Goal: Task Accomplishment & Management: Complete application form

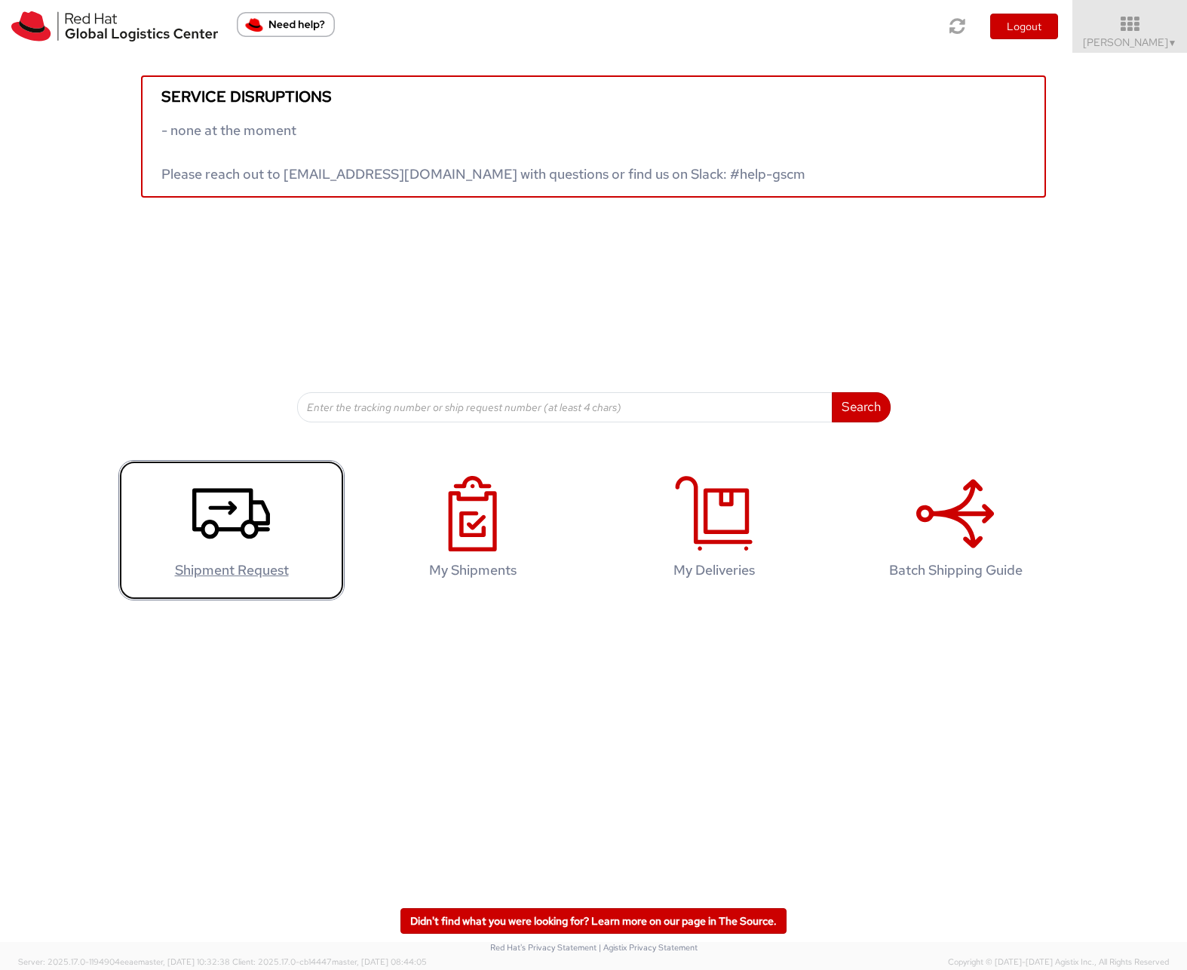
click at [192, 536] on link "Shipment Request" at bounding box center [231, 530] width 226 height 141
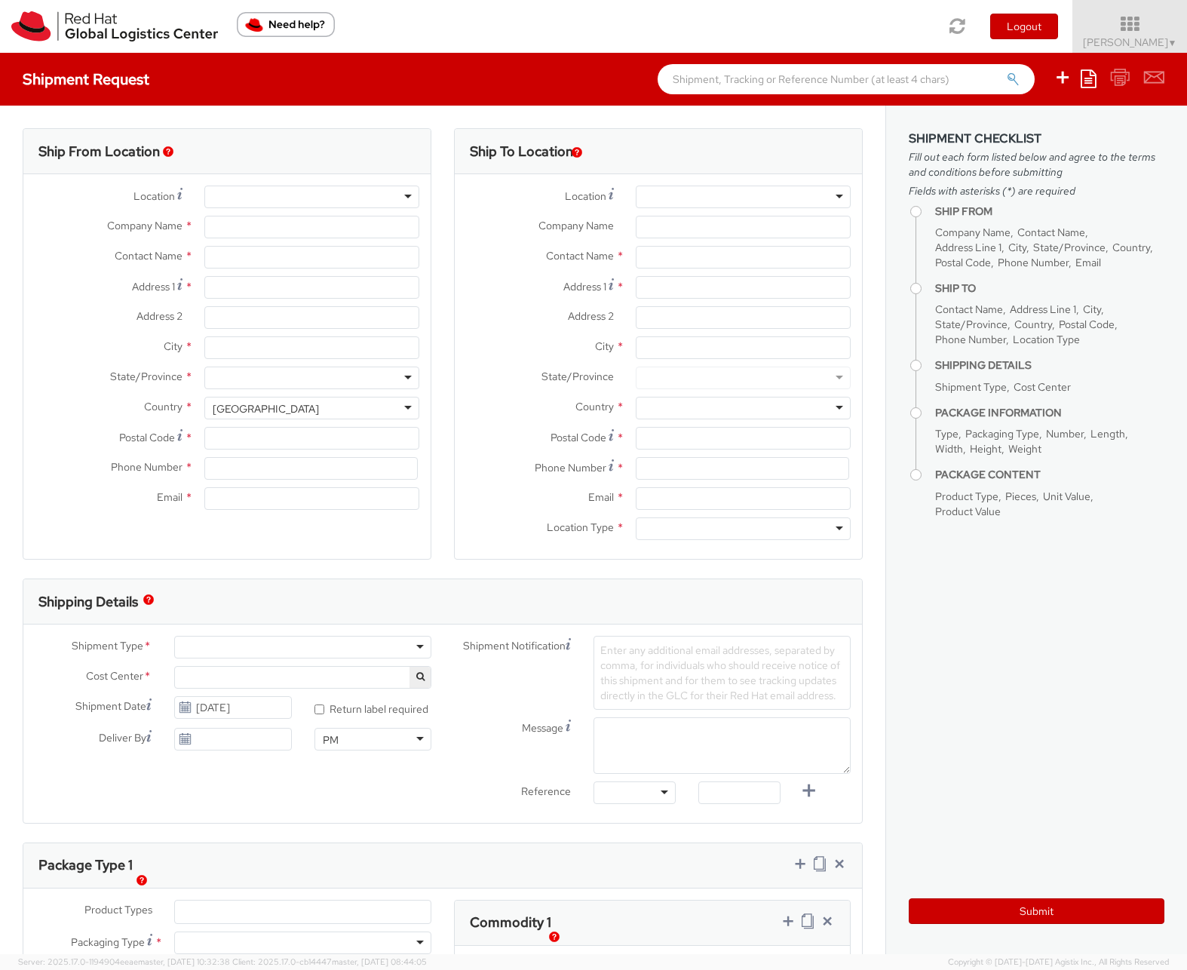
select select "512"
select select
click at [304, 198] on div at bounding box center [311, 196] width 215 height 23
type input "Red Hat, Inc."
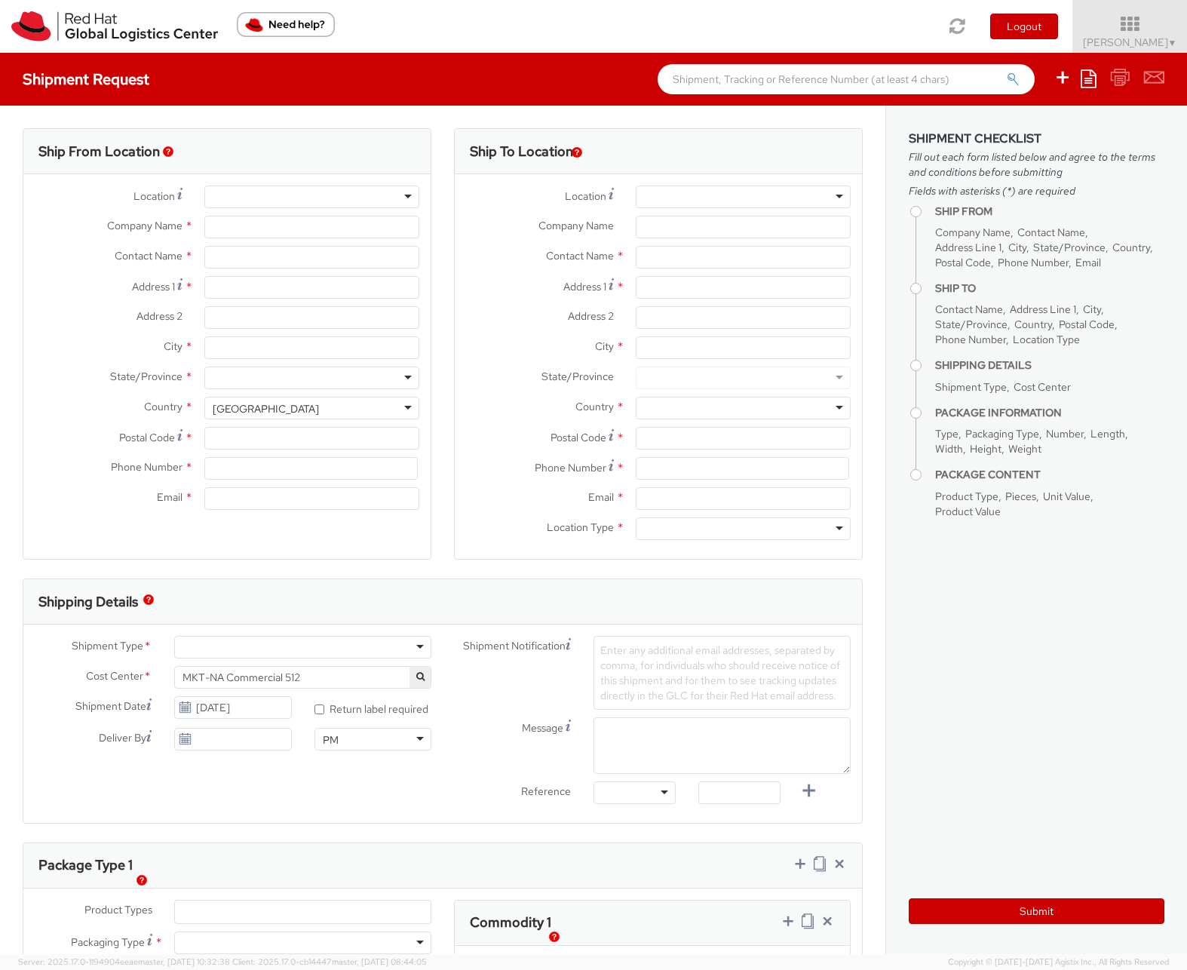
type input "Kasey Janes"
type input "100 East Davie Street"
type input "RALEIGH"
type input "27601"
type input "19193013180"
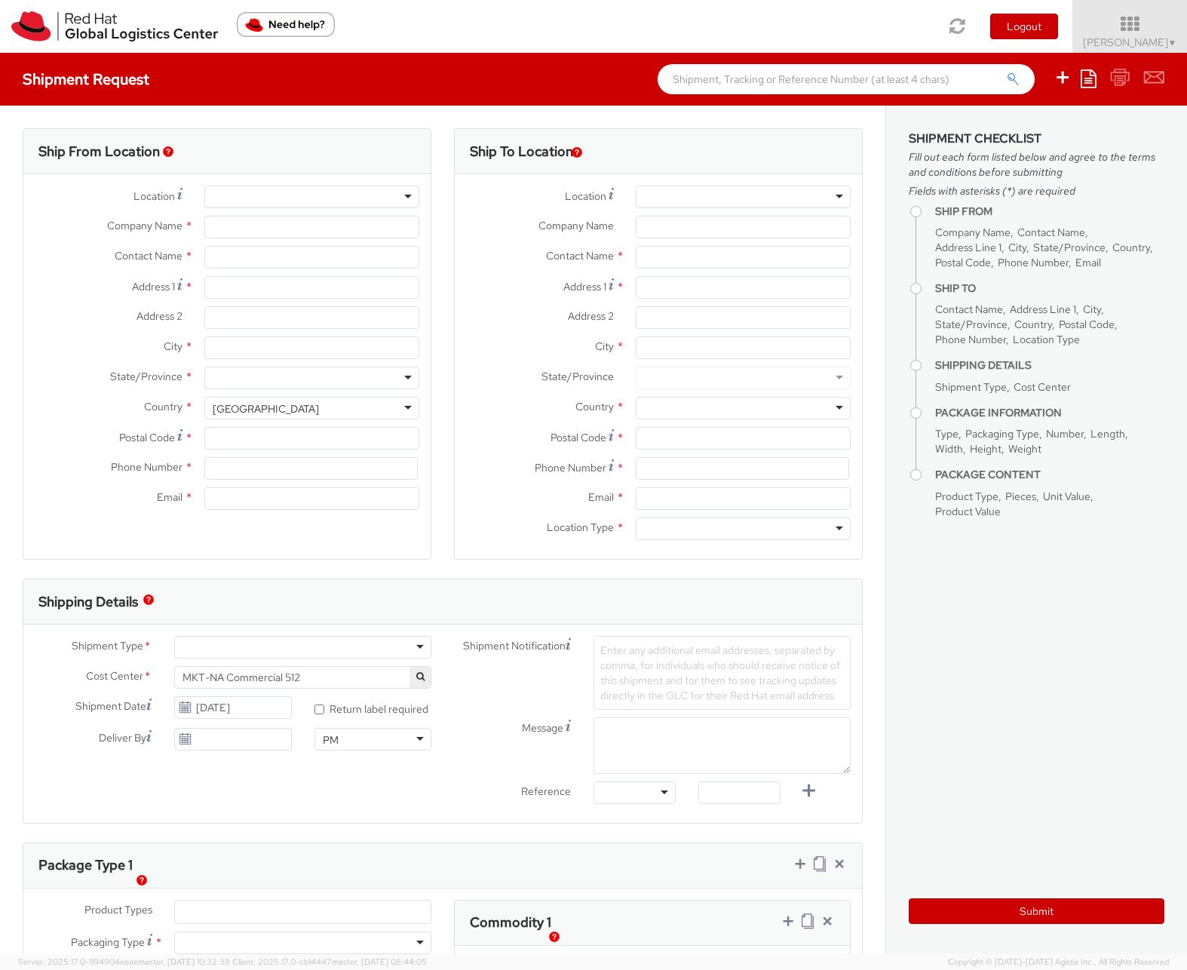
type input "kjanes@redhat.com"
click at [665, 190] on div at bounding box center [743, 196] width 215 height 23
click at [529, 209] on div "Location * RH - Amsterdam - MSO RH - Amsterdam Data Center RH - Ashburn Data Ce…" at bounding box center [658, 200] width 407 height 30
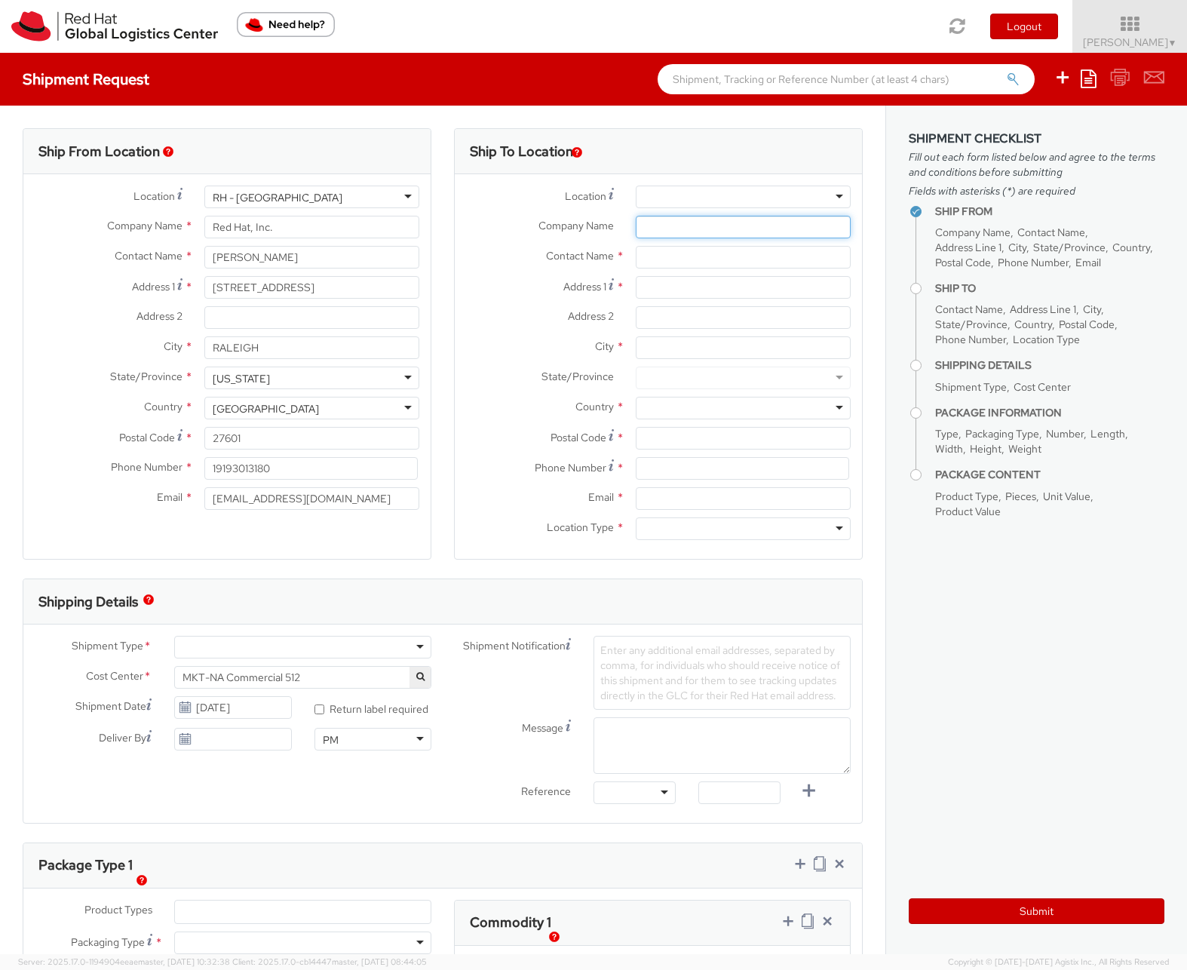
click at [683, 225] on input "Company Name *" at bounding box center [743, 227] width 215 height 23
type input "C"
type input "Connections Chandler (Wells Fargo)"
click at [660, 262] on input "text" at bounding box center [743, 257] width 215 height 23
type input "Yolanda Gray - Red Hat 9/4"
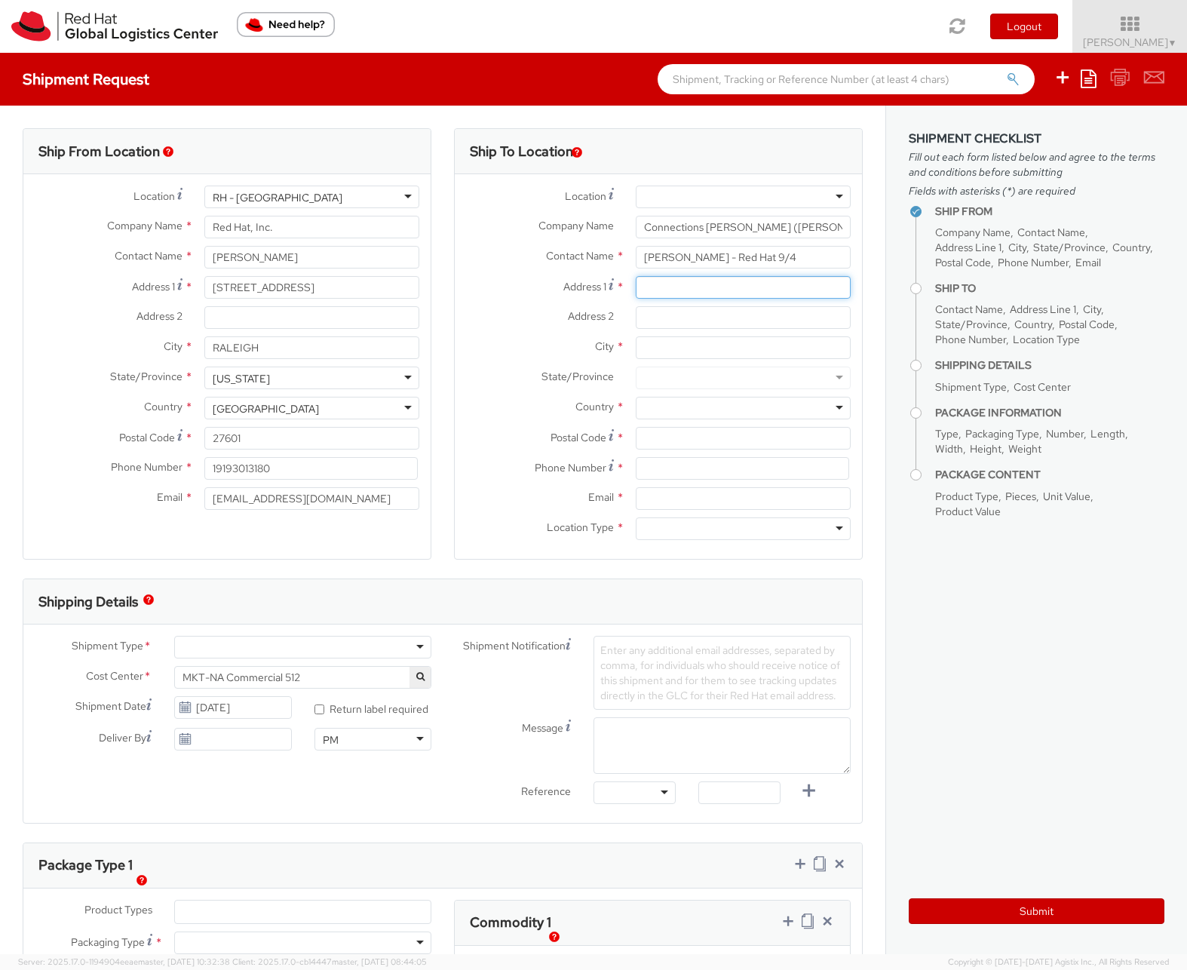
click at [673, 290] on input "Address 1 *" at bounding box center [743, 287] width 215 height 23
paste input "2800 South Price Rd"
type input "2800 South Price Rd"
click at [661, 319] on input "Address 2 *" at bounding box center [743, 317] width 215 height 23
type input "1st floor"
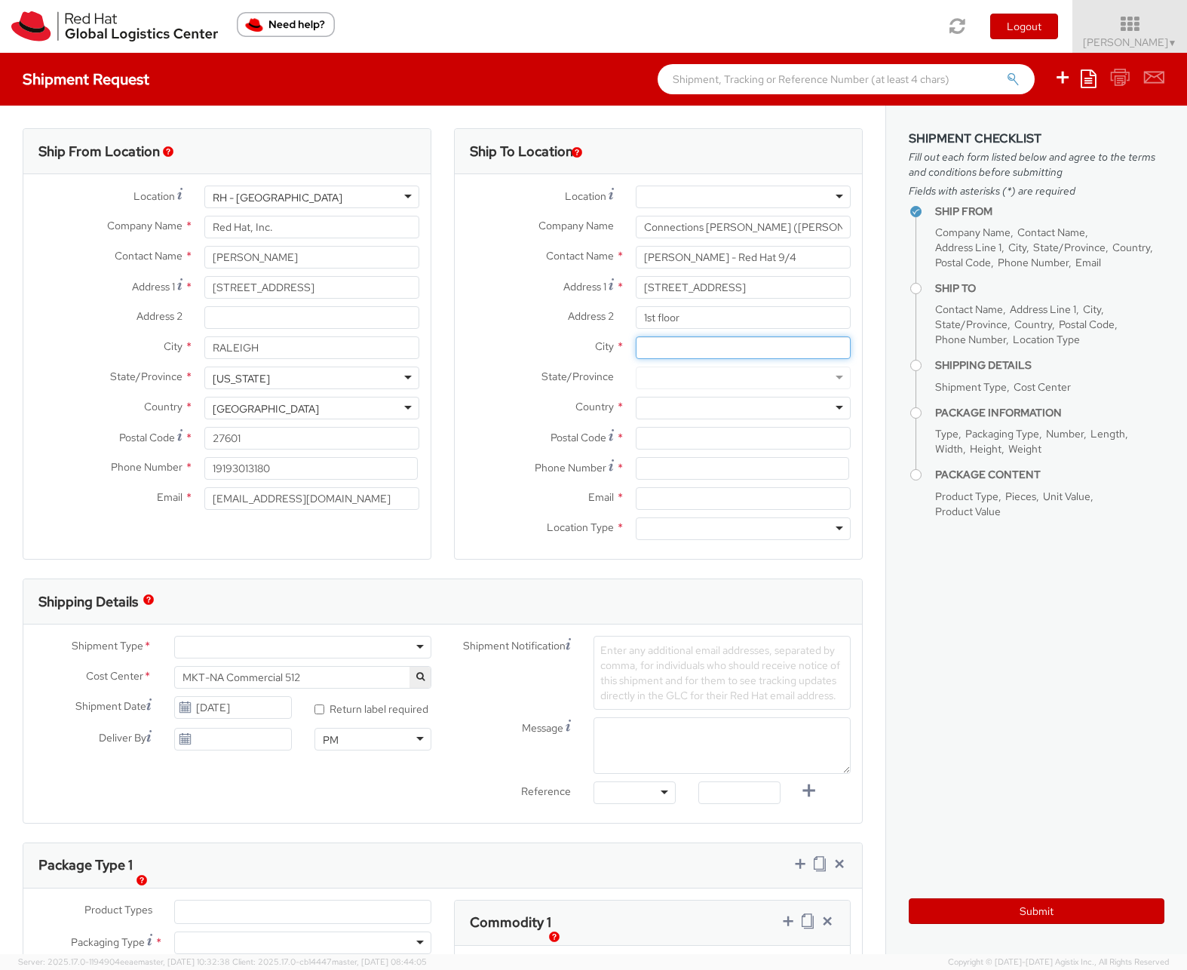
click at [668, 348] on input "City *" at bounding box center [743, 347] width 215 height 23
drag, startPoint x: 685, startPoint y: 348, endPoint x: 660, endPoint y: 349, distance: 24.9
click at [660, 349] on input "Chanlder" at bounding box center [743, 347] width 215 height 23
click at [682, 347] on input "Chandler" at bounding box center [743, 347] width 215 height 23
type input "Chandler"
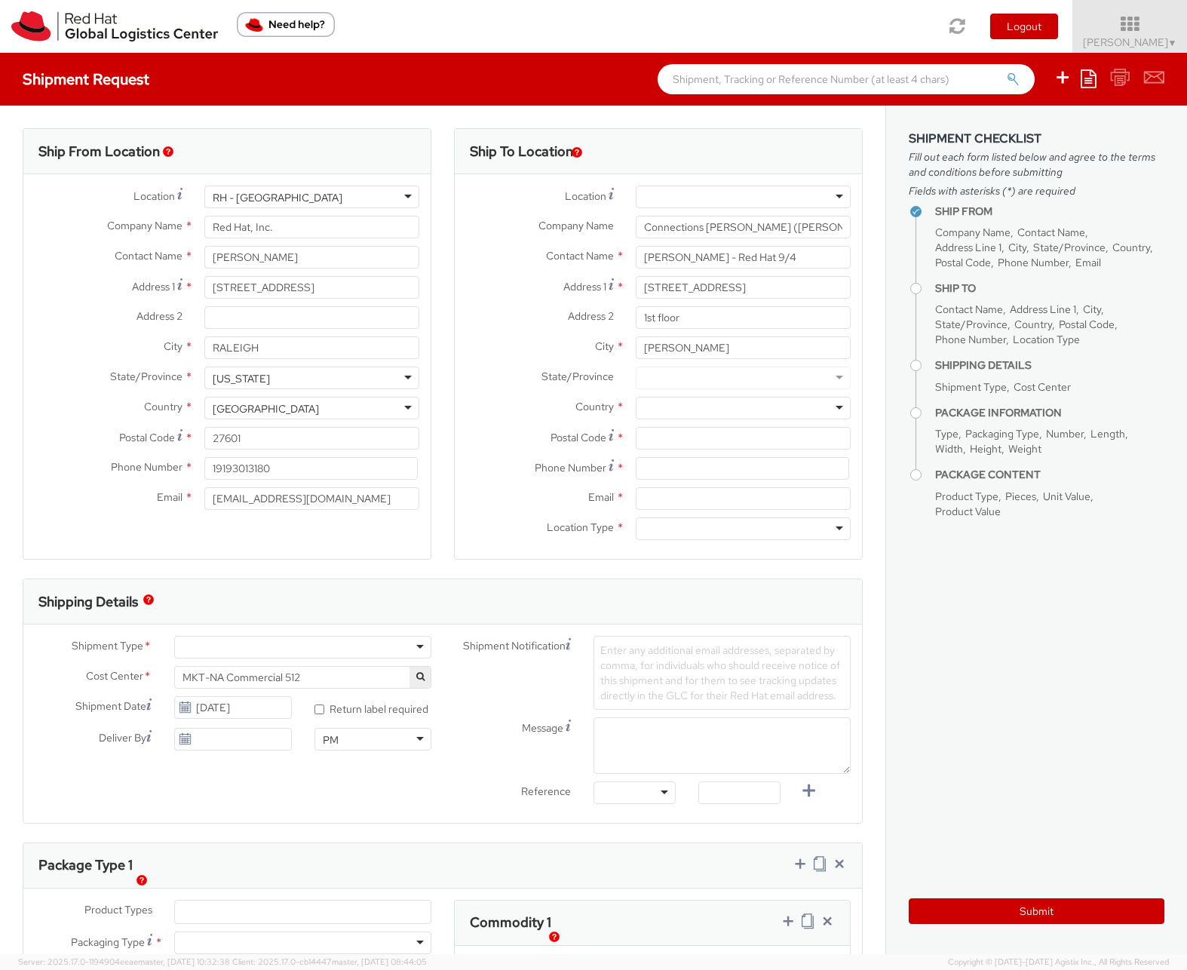
click at [672, 375] on div at bounding box center [743, 377] width 215 height 23
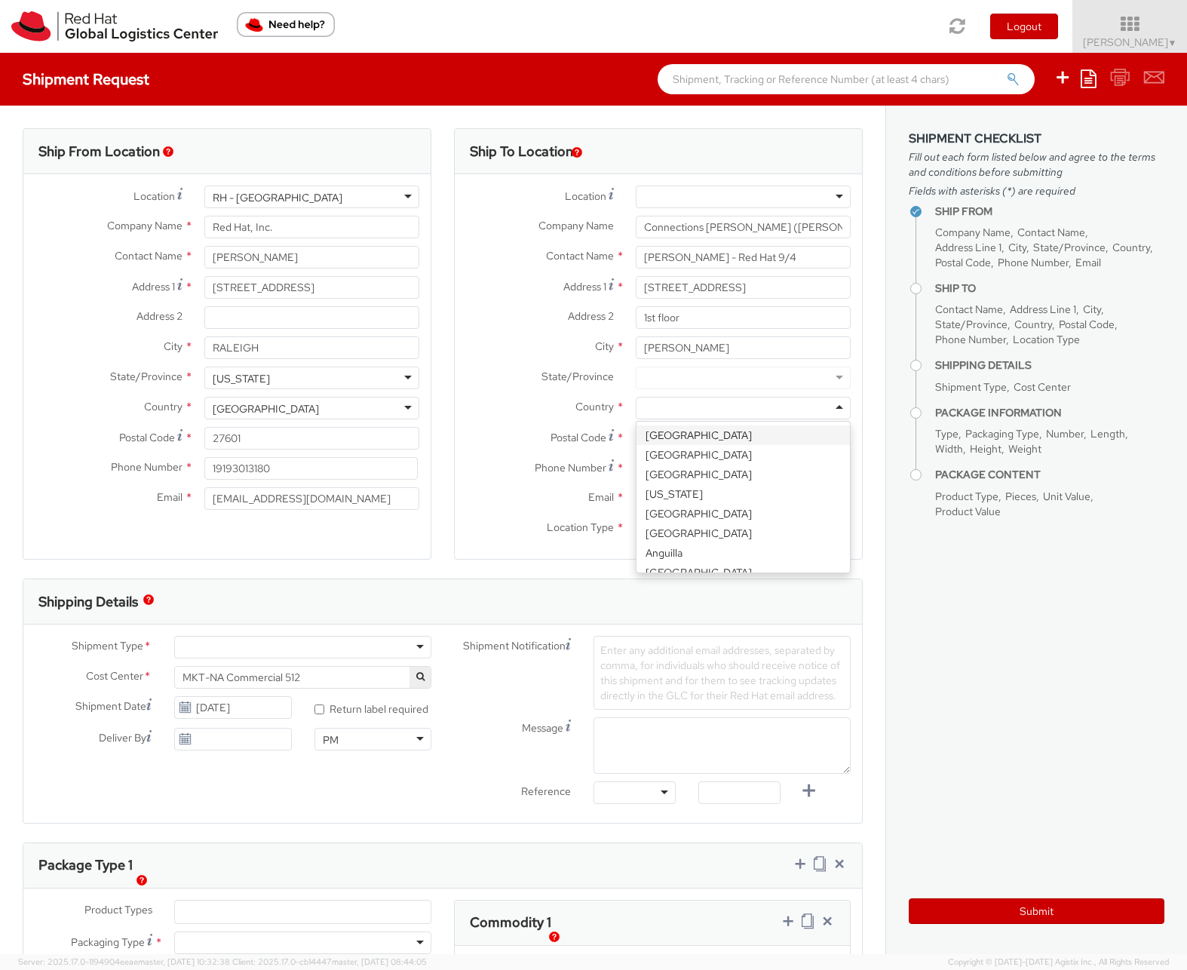
click at [671, 408] on div at bounding box center [743, 408] width 215 height 23
type input "uni"
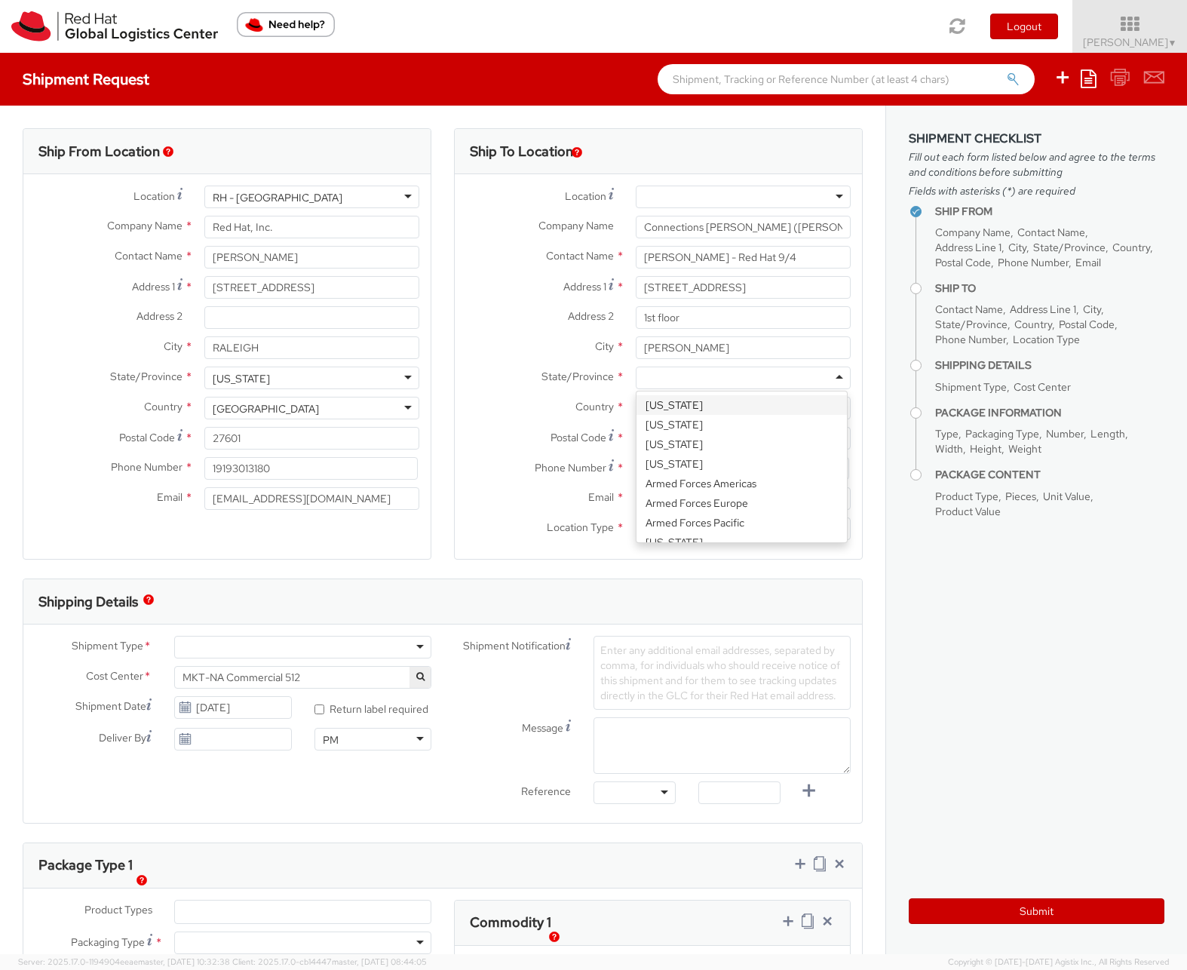
click at [682, 372] on div at bounding box center [743, 377] width 215 height 23
type input "Ar"
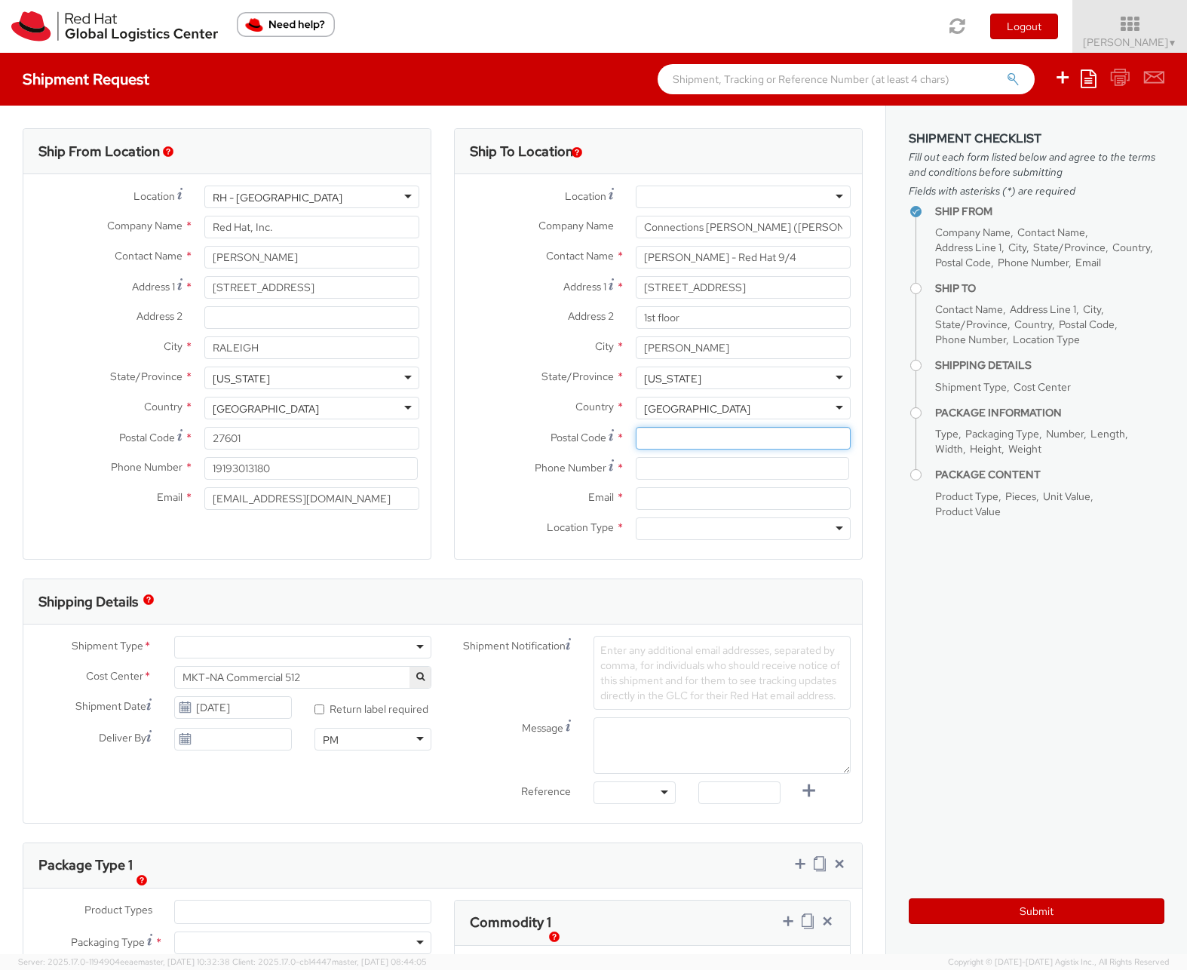
click at [671, 443] on input "Postal Code *" at bounding box center [743, 438] width 215 height 23
type input "85286"
click at [716, 471] on input at bounding box center [742, 468] width 213 height 23
type input "9196237840"
click at [664, 486] on div "Phone Number * 9196237840" at bounding box center [658, 472] width 407 height 30
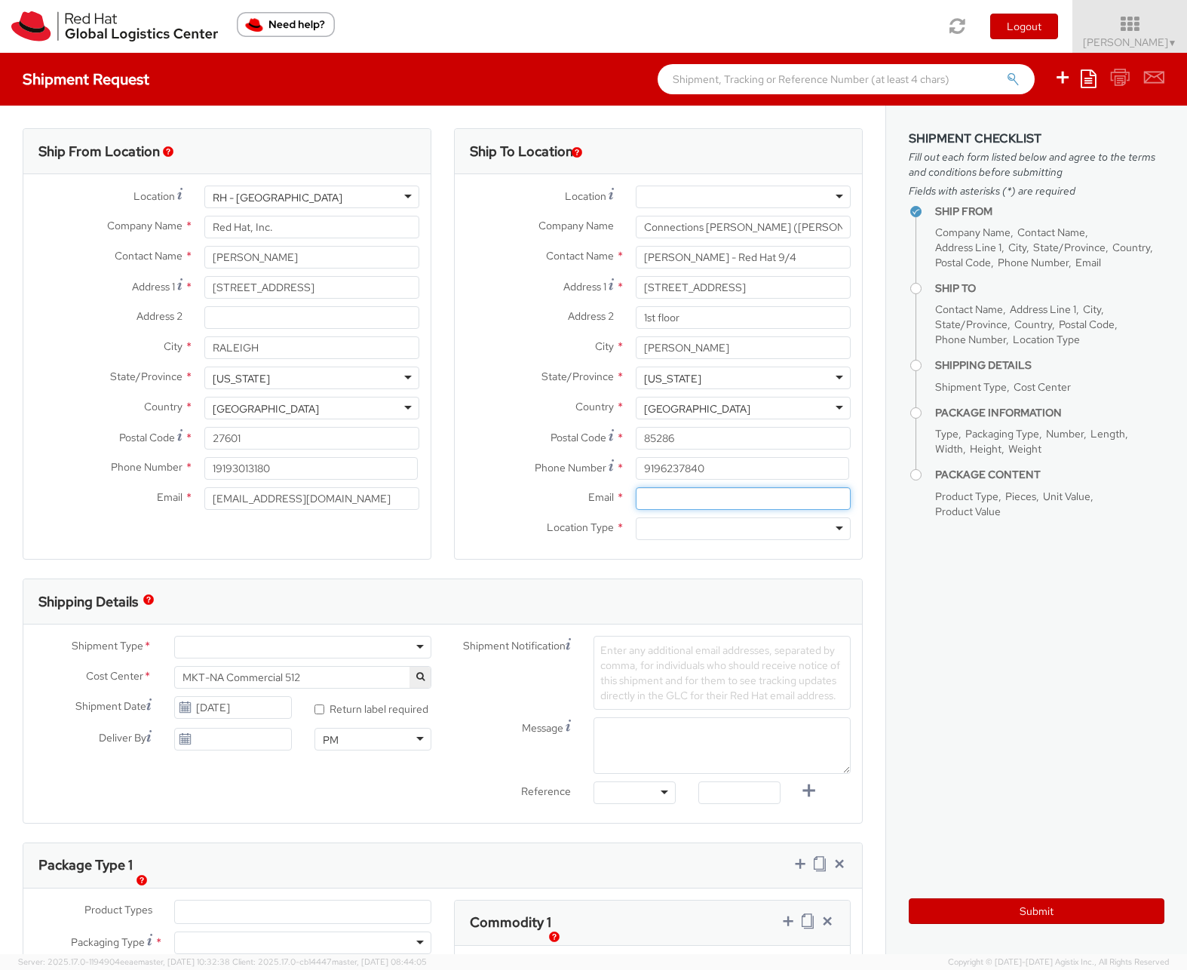
click at [645, 503] on input "Email *" at bounding box center [743, 498] width 215 height 23
type input "kjanes@redhat.com"
click at [644, 535] on input "select-one" at bounding box center [645, 529] width 3 height 15
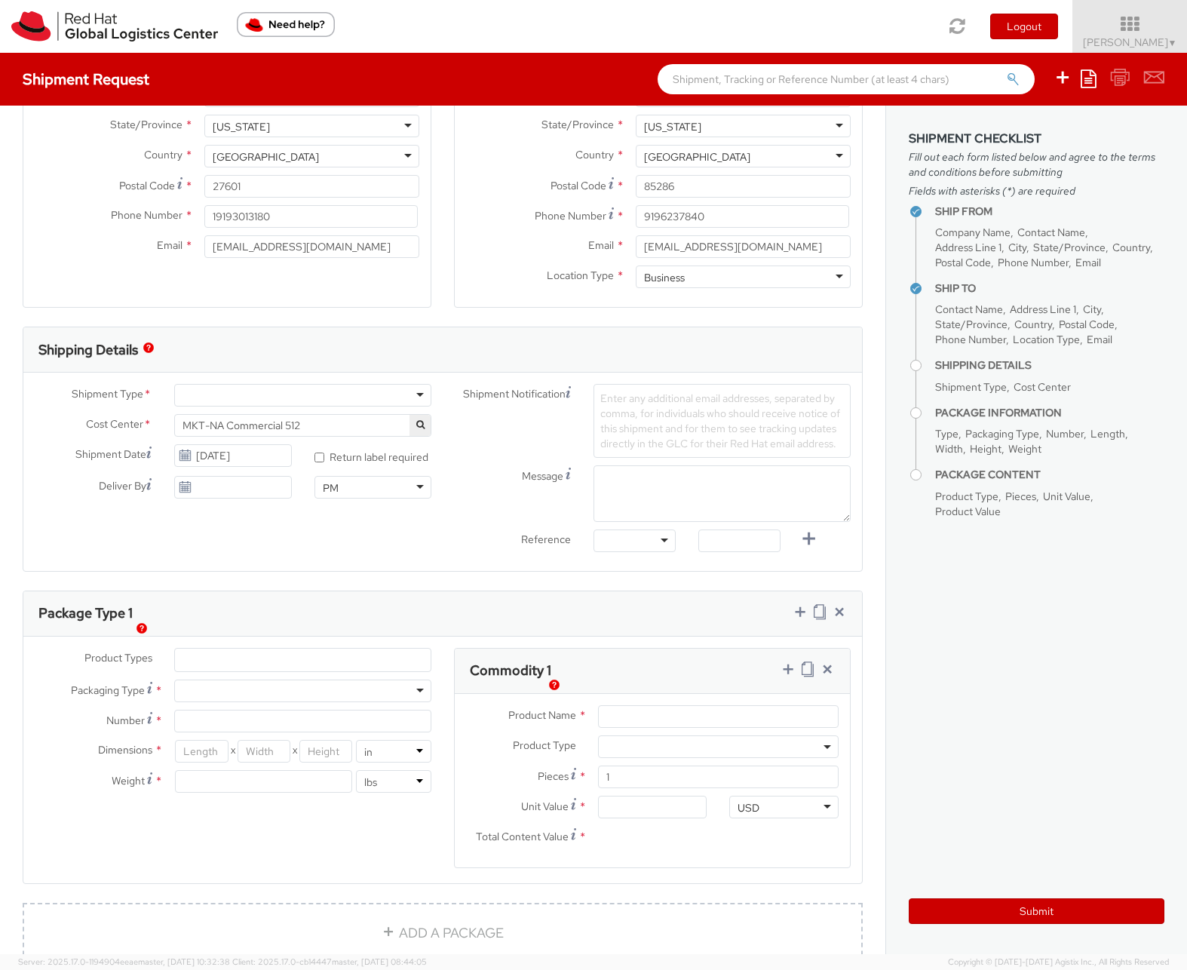
scroll to position [390, 0]
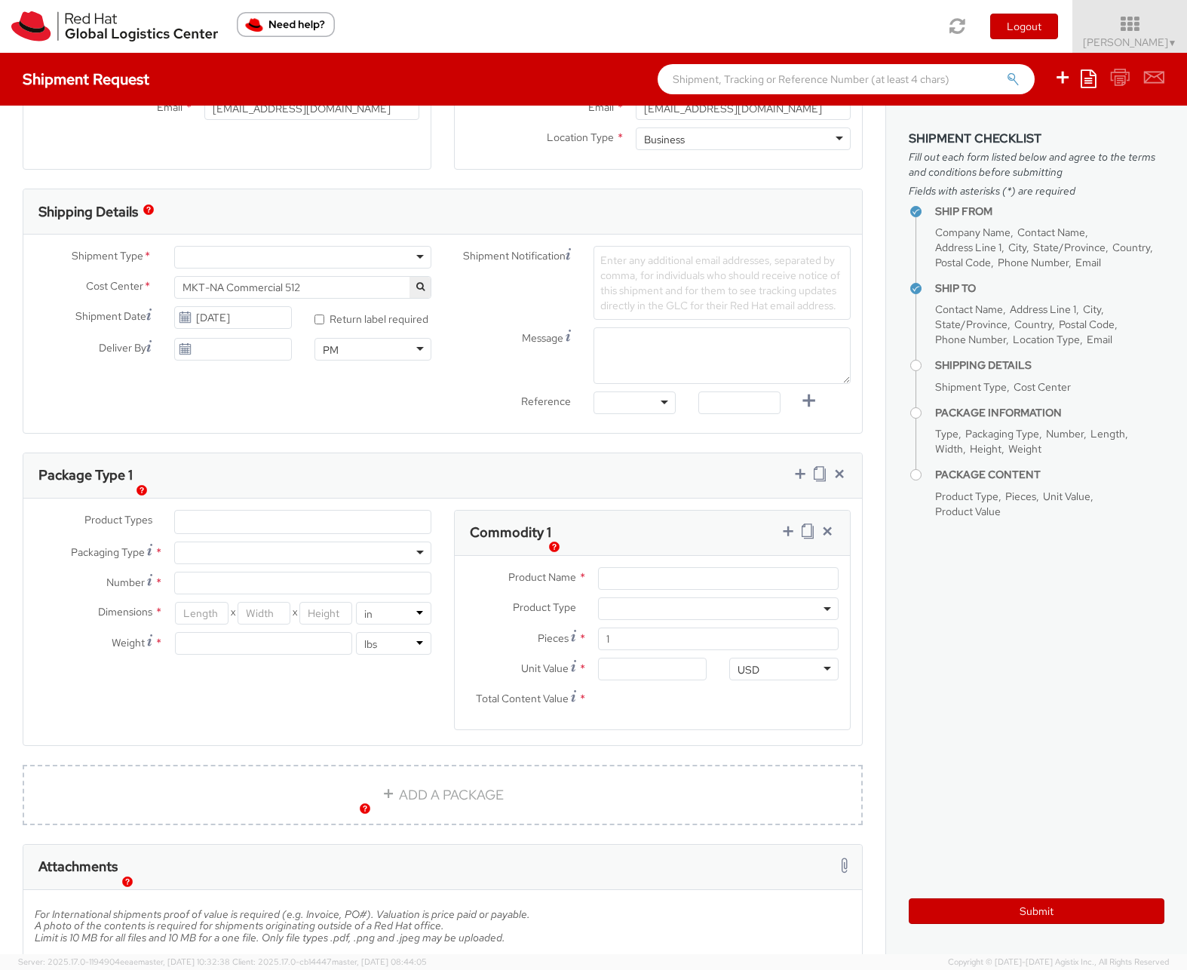
click at [381, 255] on div at bounding box center [302, 257] width 257 height 23
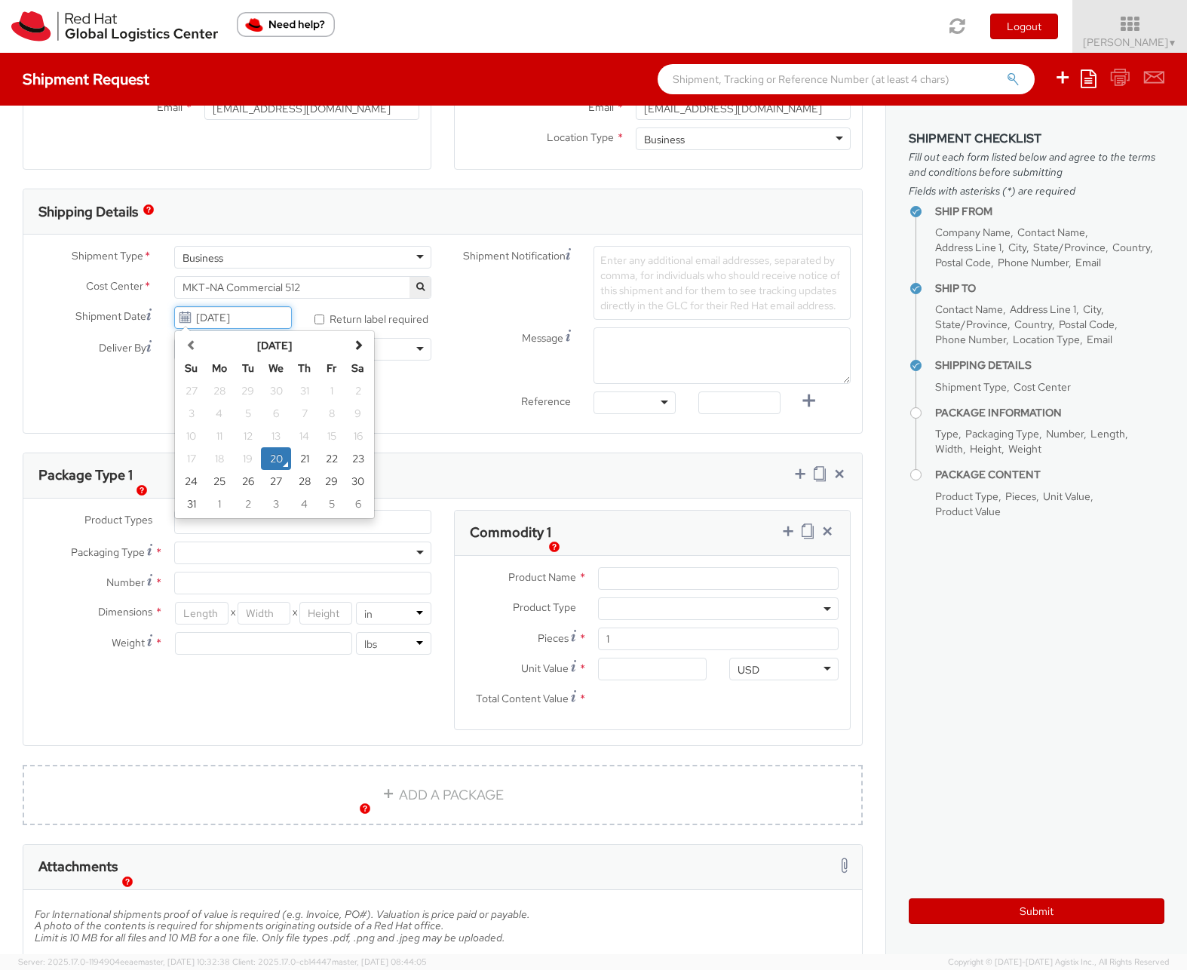
click at [254, 317] on input "08/20/2025" at bounding box center [232, 317] width 117 height 23
click at [226, 483] on td "25" at bounding box center [219, 481] width 30 height 23
click at [220, 312] on input "08/25/2025" at bounding box center [232, 317] width 117 height 23
click at [278, 445] on td "13" at bounding box center [276, 435] width 30 height 23
click at [277, 454] on td "20" at bounding box center [276, 458] width 30 height 23
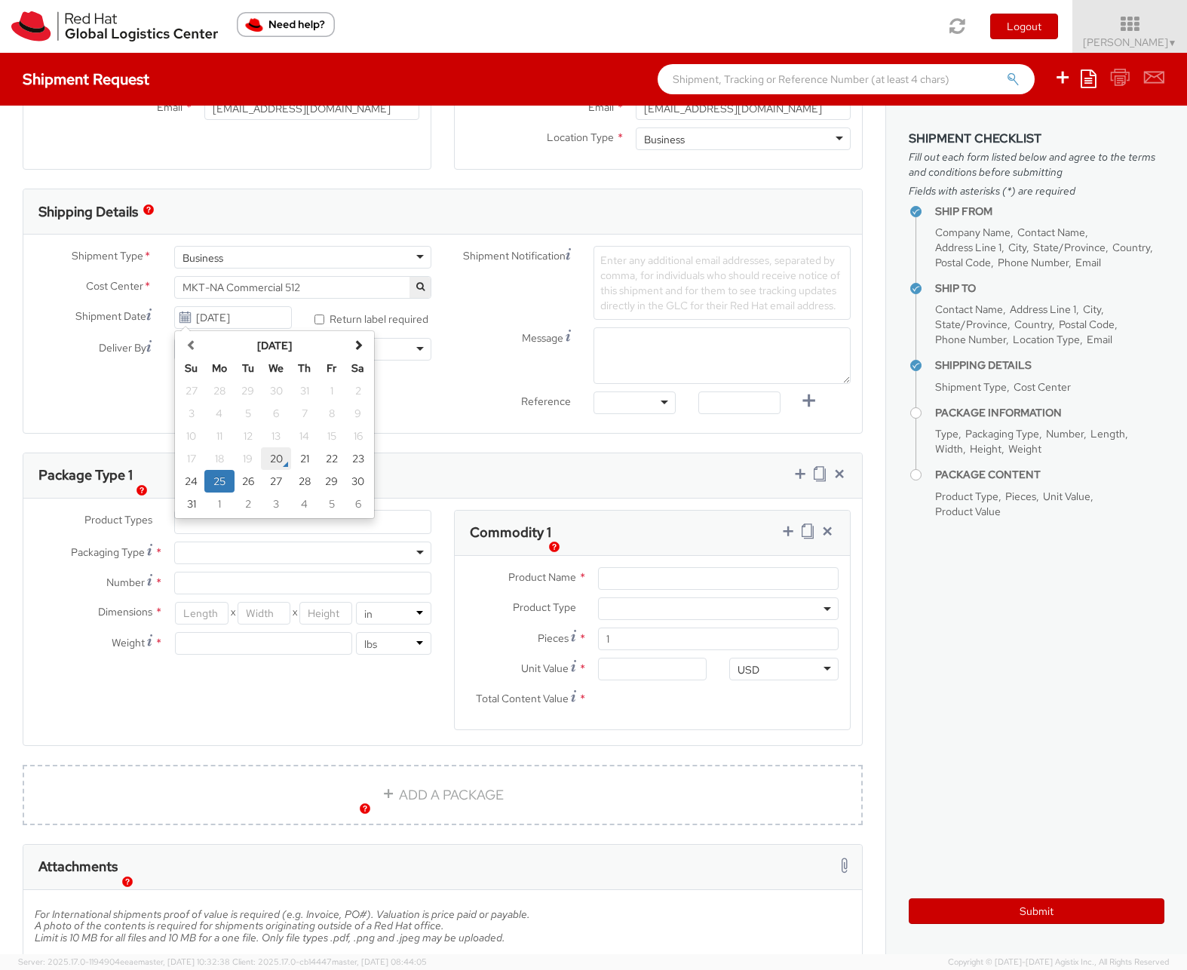
type input "08/20/2025"
click at [249, 352] on input "08/20/2025" at bounding box center [232, 349] width 117 height 23
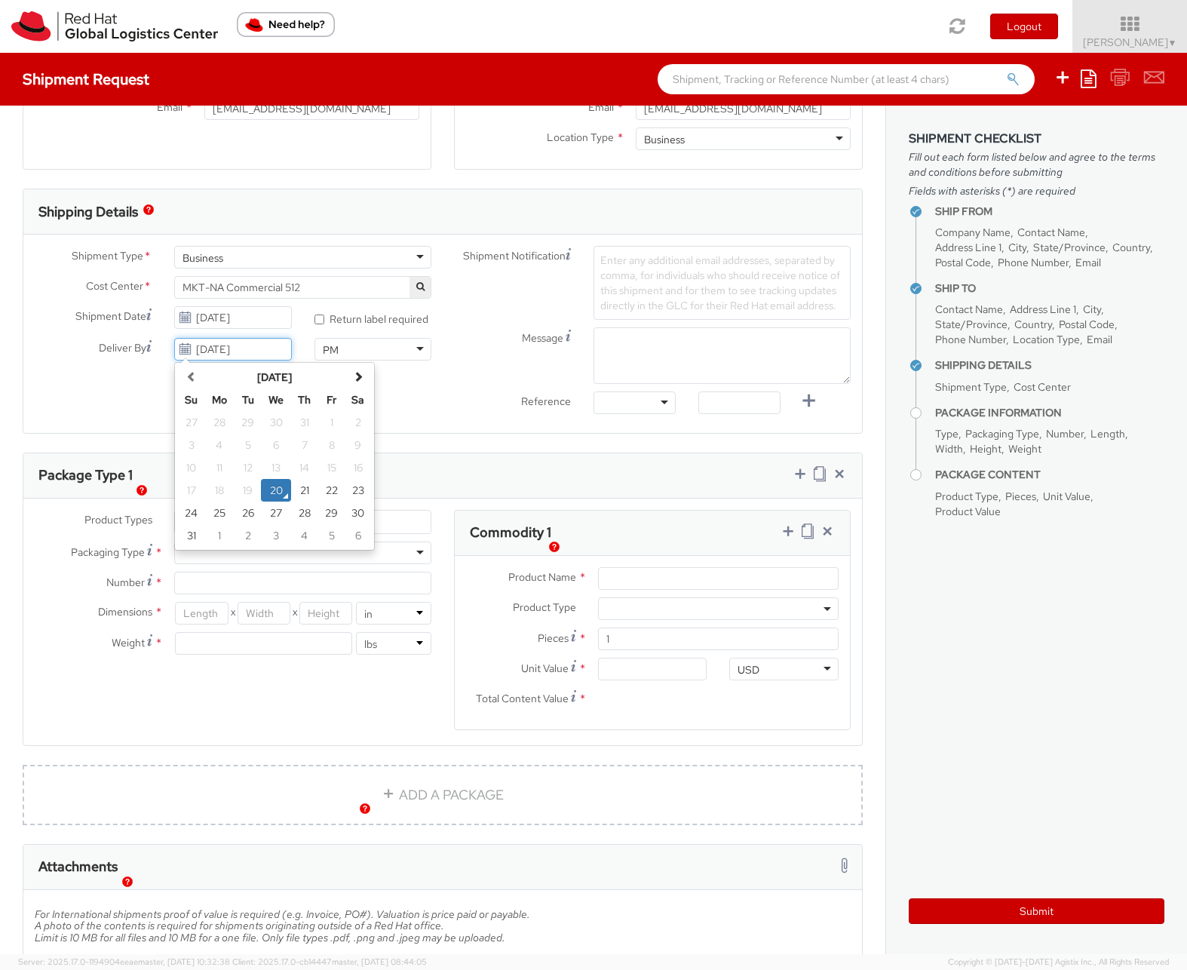
drag, startPoint x: 219, startPoint y: 512, endPoint x: 253, endPoint y: 500, distance: 36.7
click at [219, 512] on td "25" at bounding box center [219, 512] width 30 height 23
type input "08/25/2025"
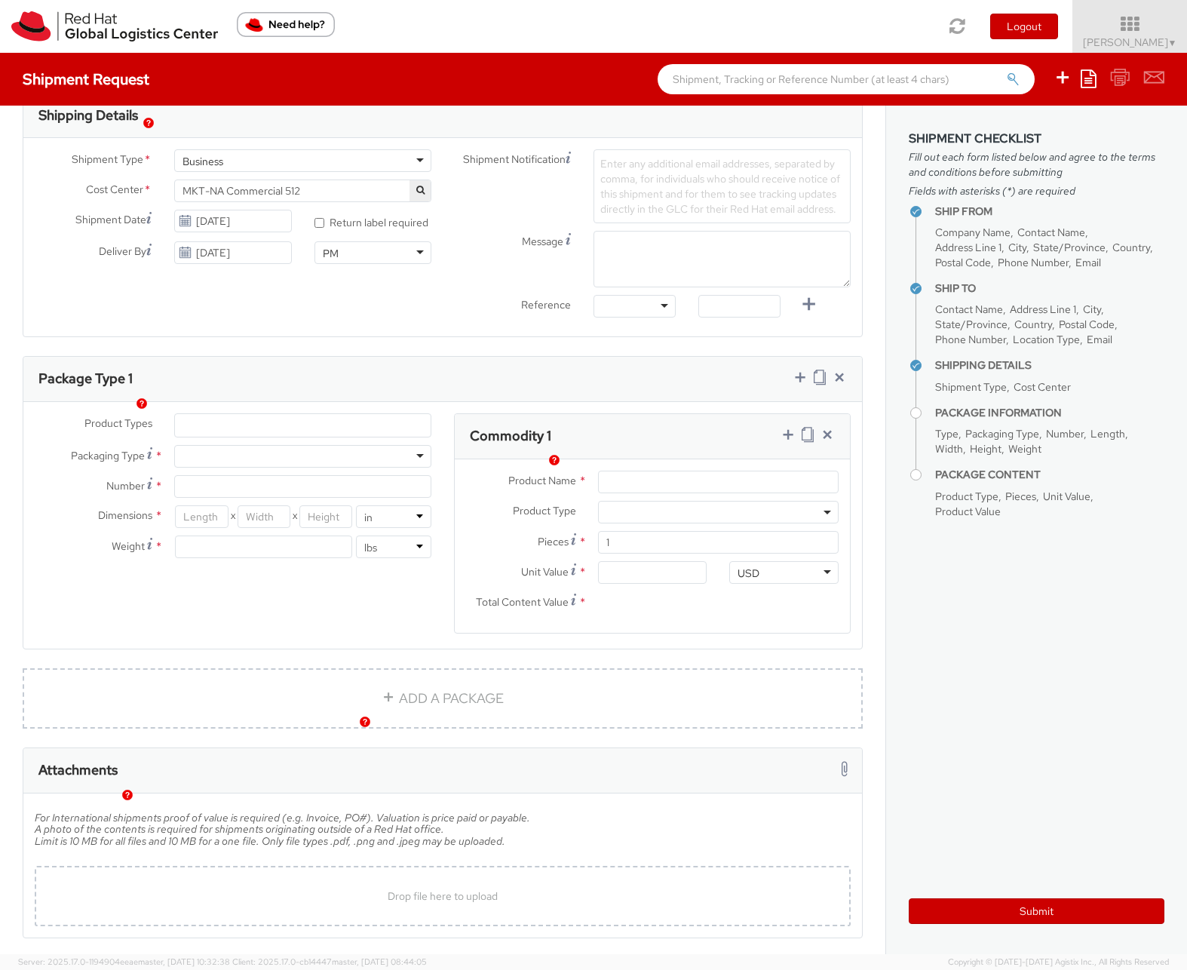
scroll to position [489, 0]
click at [263, 434] on ul at bounding box center [303, 422] width 256 height 23
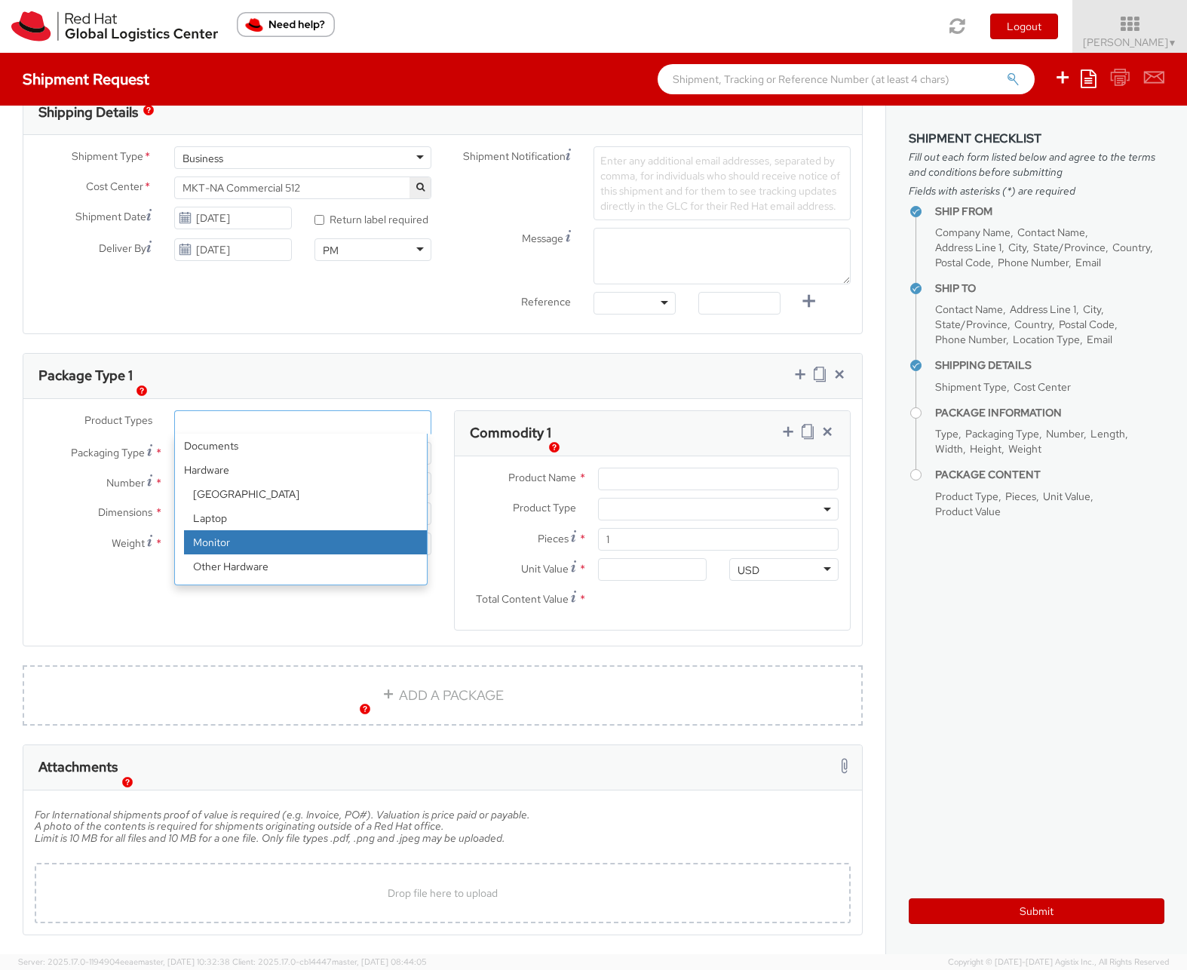
scroll to position [66, 0]
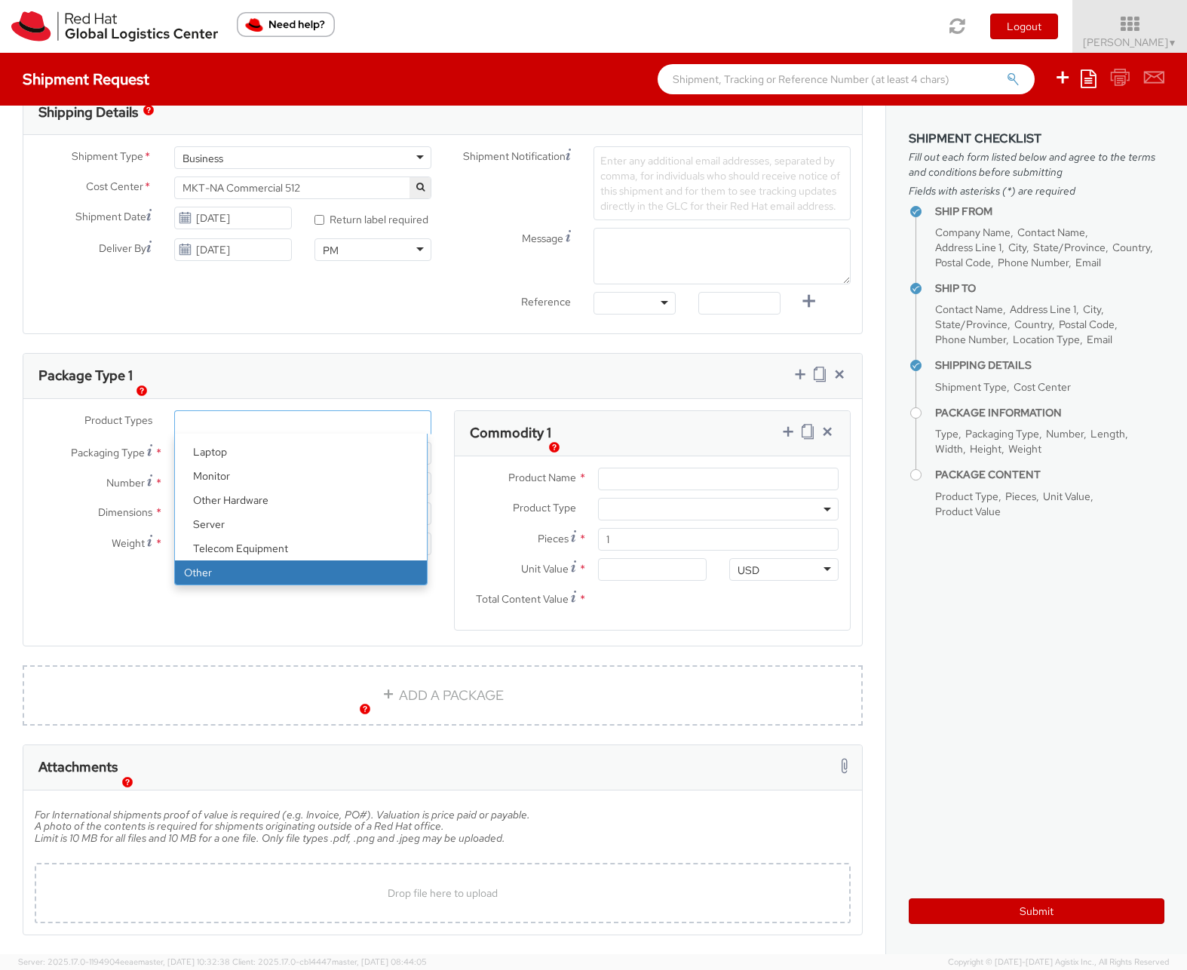
select select "OTHER"
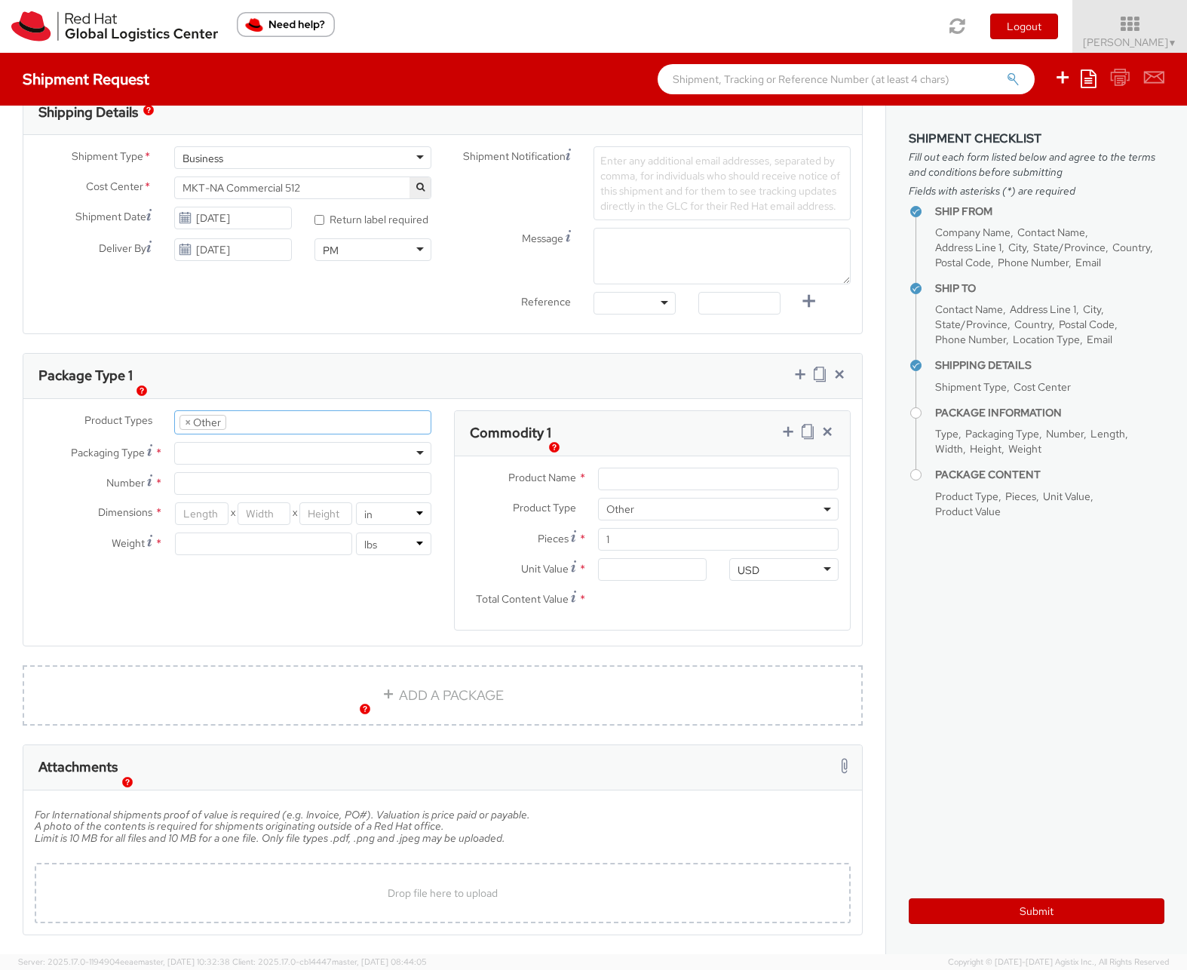
scroll to position [115, 0]
click at [227, 464] on div at bounding box center [302, 453] width 257 height 23
click at [223, 488] on input "Number *" at bounding box center [302, 483] width 257 height 23
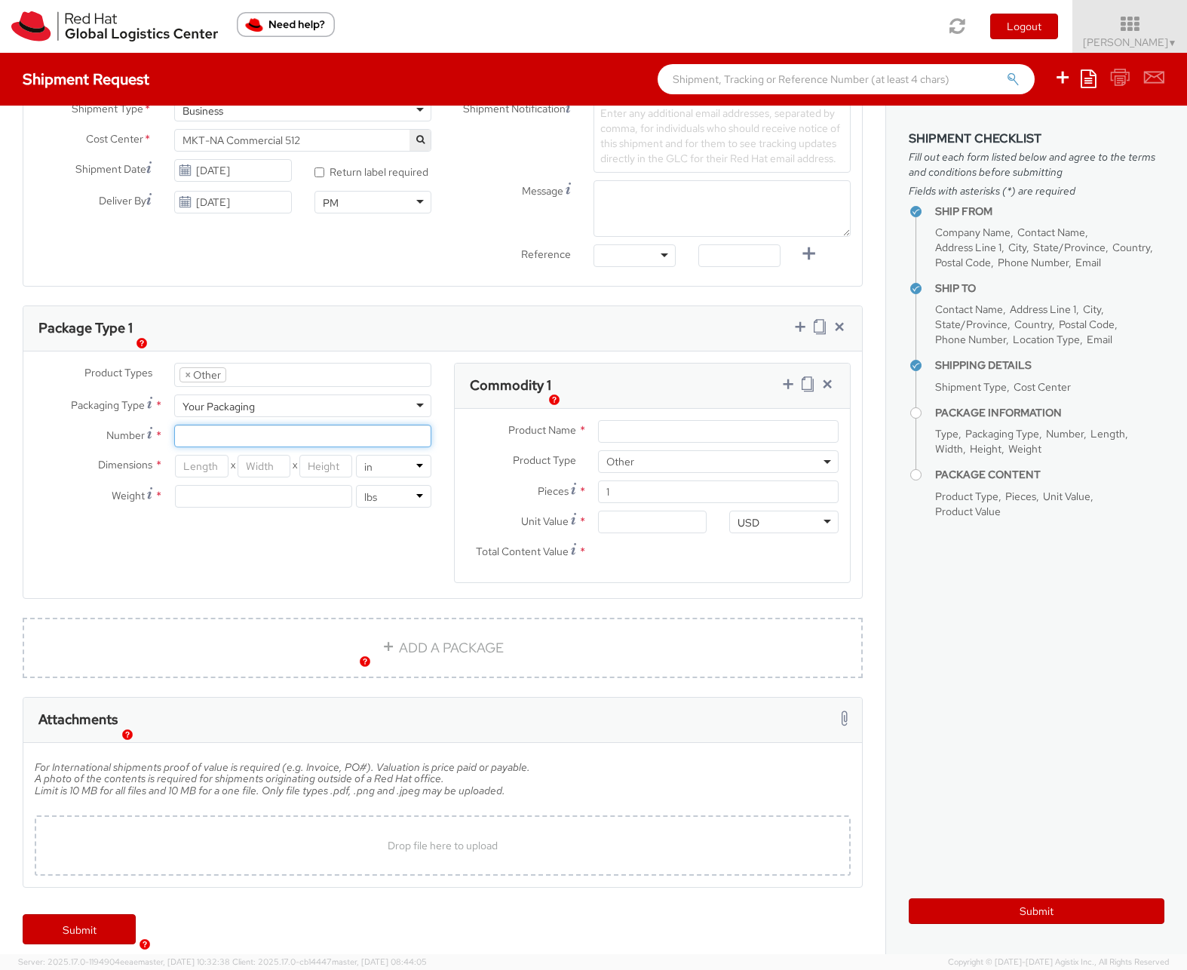
scroll to position [542, 0]
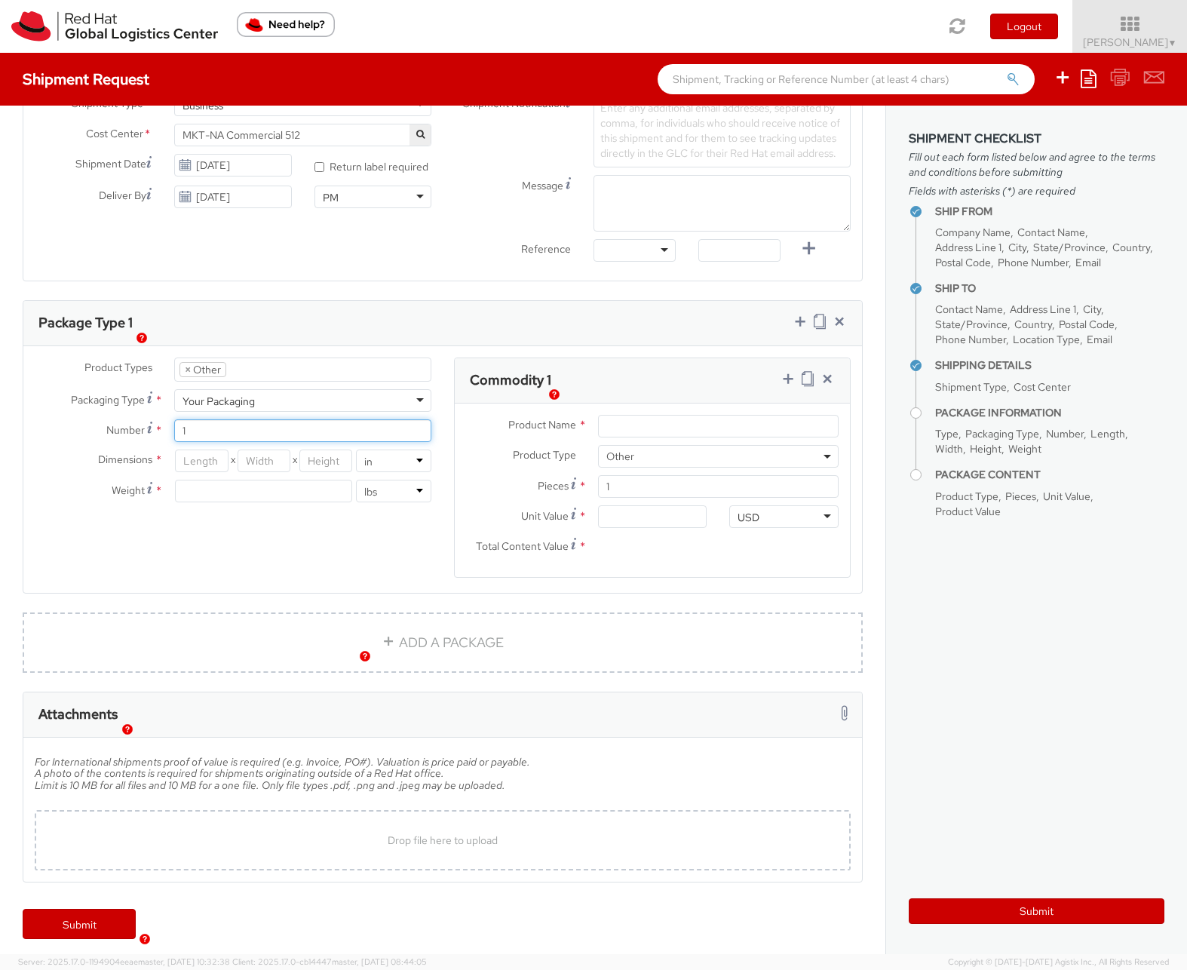
type input "1"
click at [213, 472] on input "number" at bounding box center [202, 460] width 54 height 23
click at [277, 501] on input "number" at bounding box center [263, 491] width 176 height 23
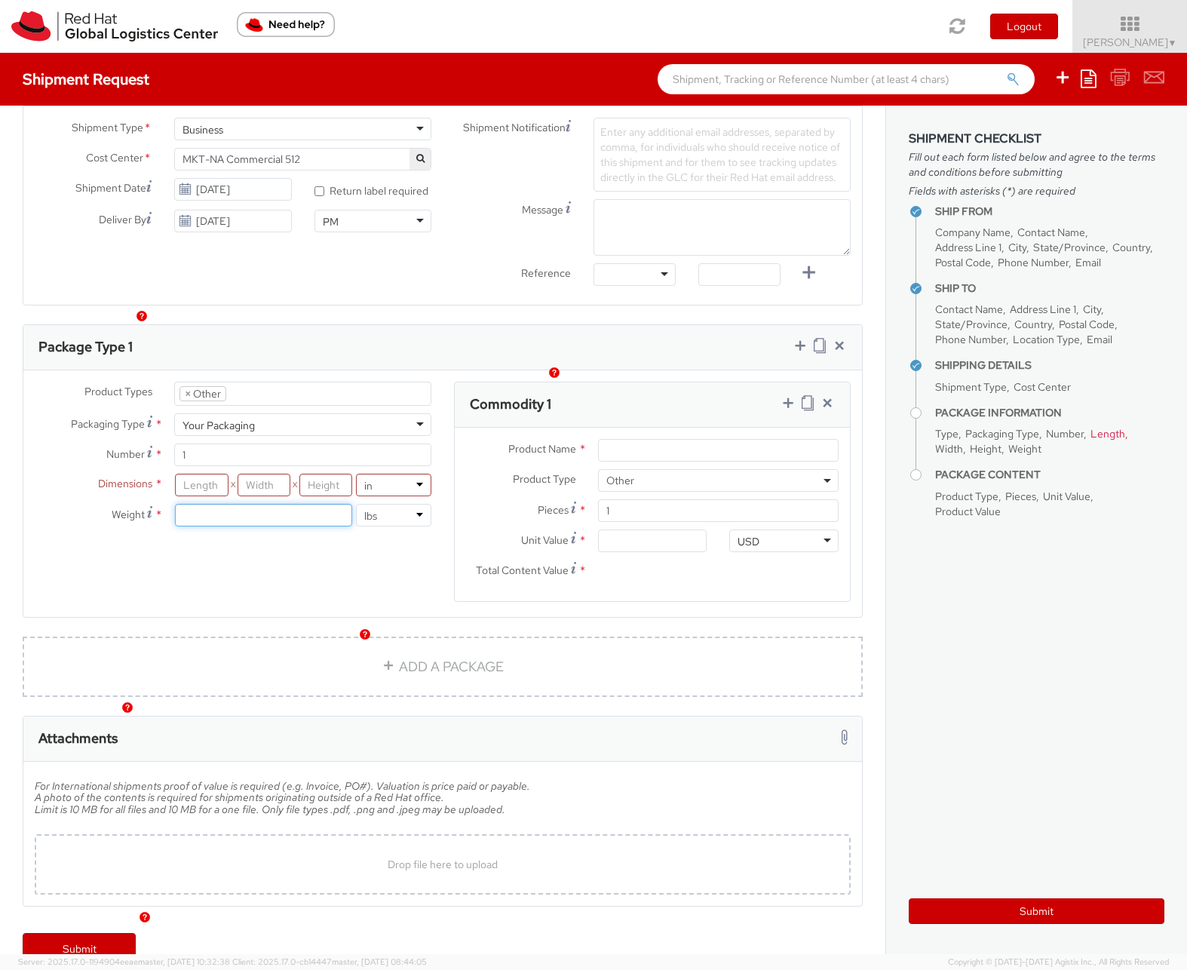
scroll to position [375, 0]
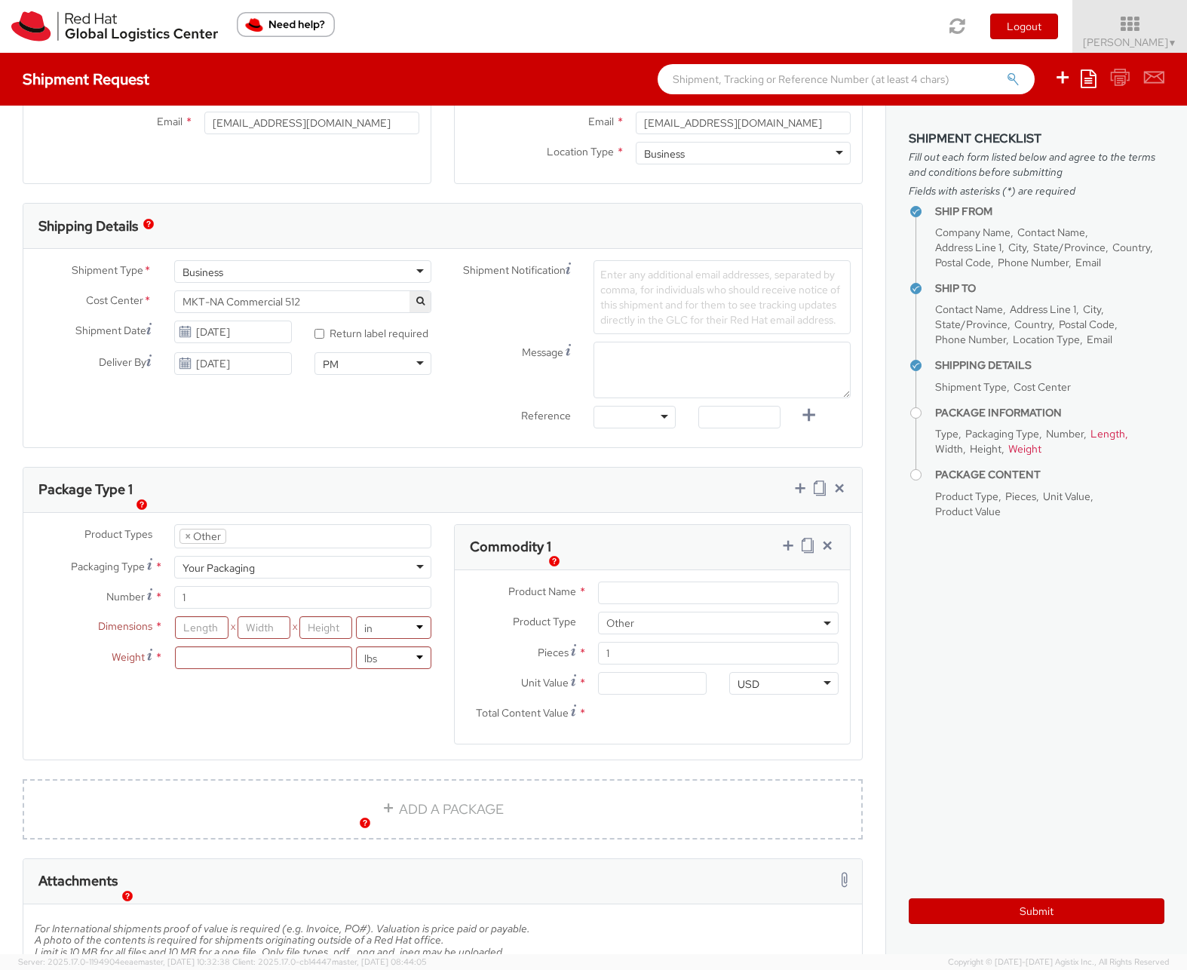
click at [629, 290] on span "Enter any additional email addresses, separated by comma, for individuals who s…" at bounding box center [720, 297] width 240 height 59
click at [648, 556] on div "Commodity 1 Product Name * Product Type * Documents Docking Station Laptop Moni…" at bounding box center [652, 634] width 397 height 220
click at [620, 602] on input "Product Name *" at bounding box center [718, 592] width 241 height 23
type input "Red Hat Towels"
click at [569, 664] on div "Pieces * 1" at bounding box center [652, 653] width 395 height 23
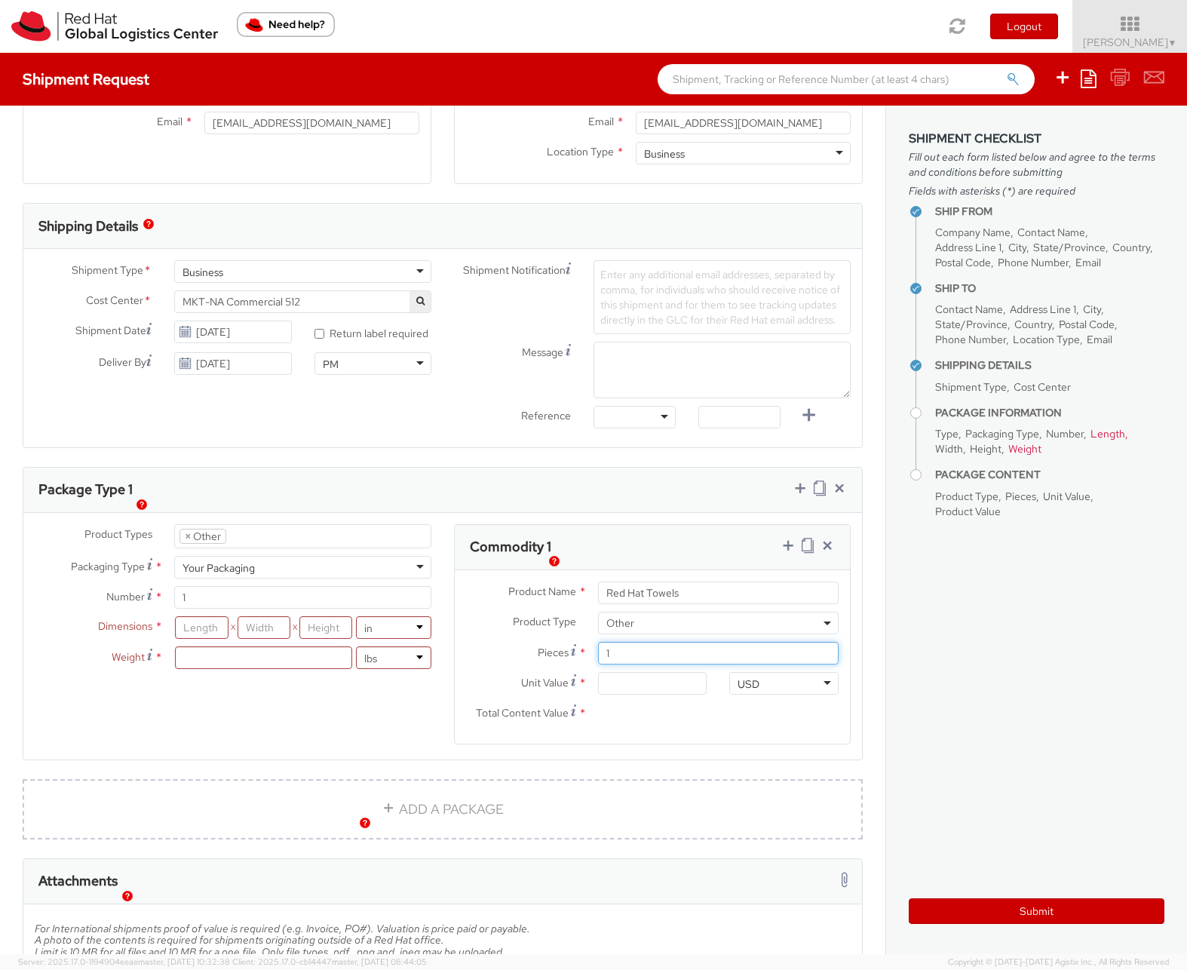
type input "12"
type input "0.00"
type input "125"
drag, startPoint x: 631, startPoint y: 699, endPoint x: 568, endPoint y: 693, distance: 63.6
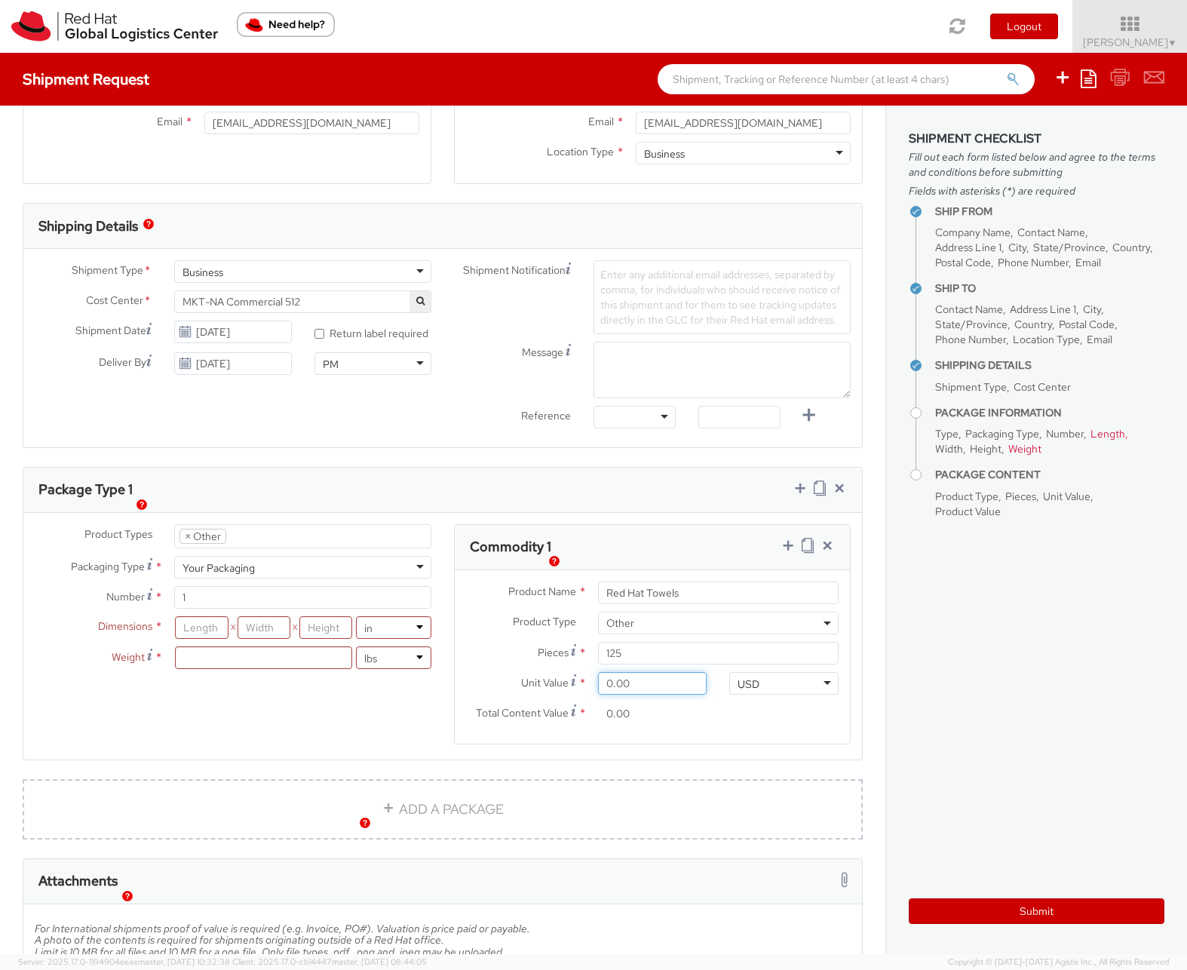
click at [568, 693] on div "Unit Value * 0.00" at bounding box center [586, 683] width 263 height 23
type input "1.00"
type input "125.00"
type input "10.00"
type input "1,250.00"
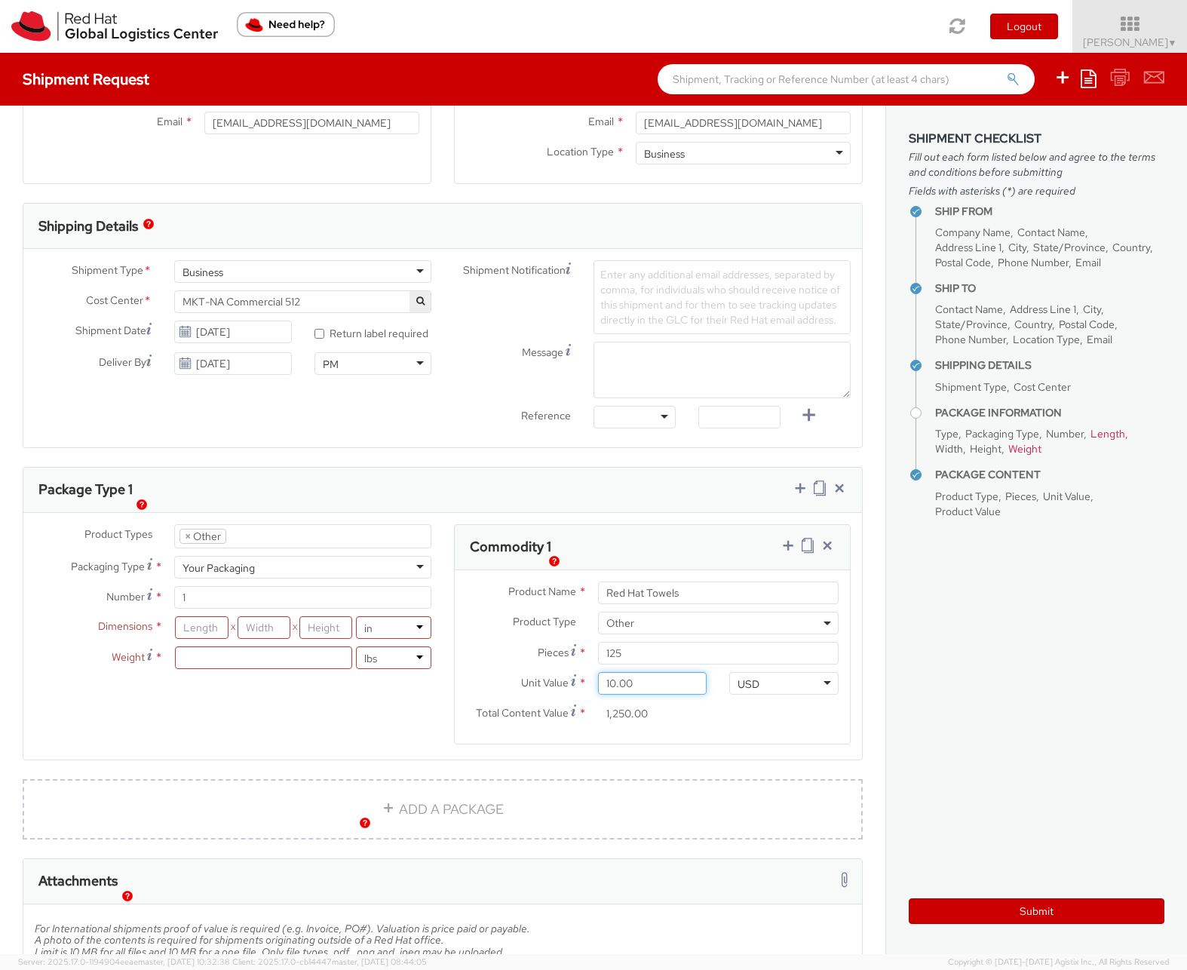
type input "100.00"
type input "12,500.00"
type input "1,000.00"
type input "125,000.00"
drag, startPoint x: 589, startPoint y: 695, endPoint x: 578, endPoint y: 694, distance: 11.3
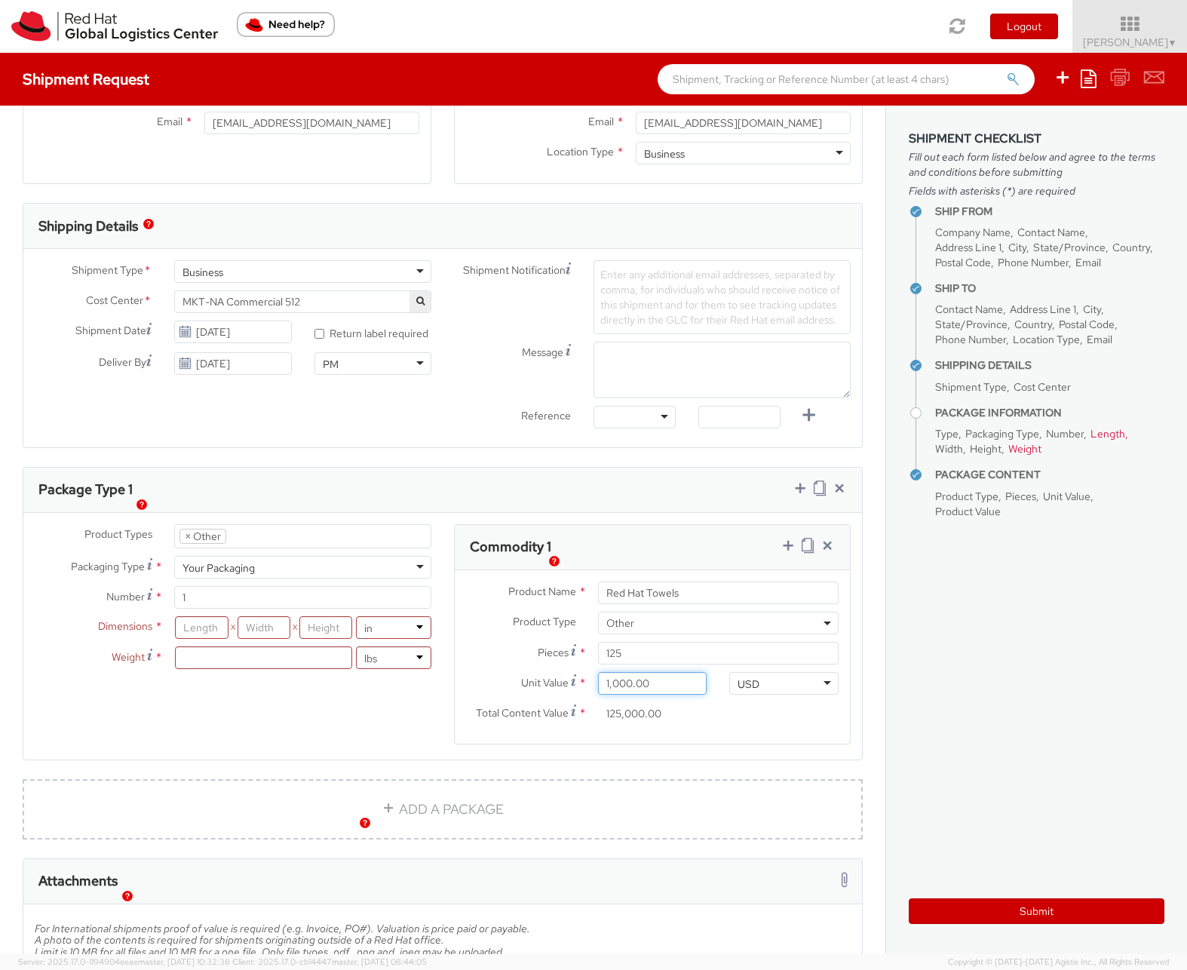
click at [587, 694] on div "1,000.00" at bounding box center [653, 683] width 132 height 23
type input "0.01"
type input "1.25"
type input "0.10"
type input "12.50"
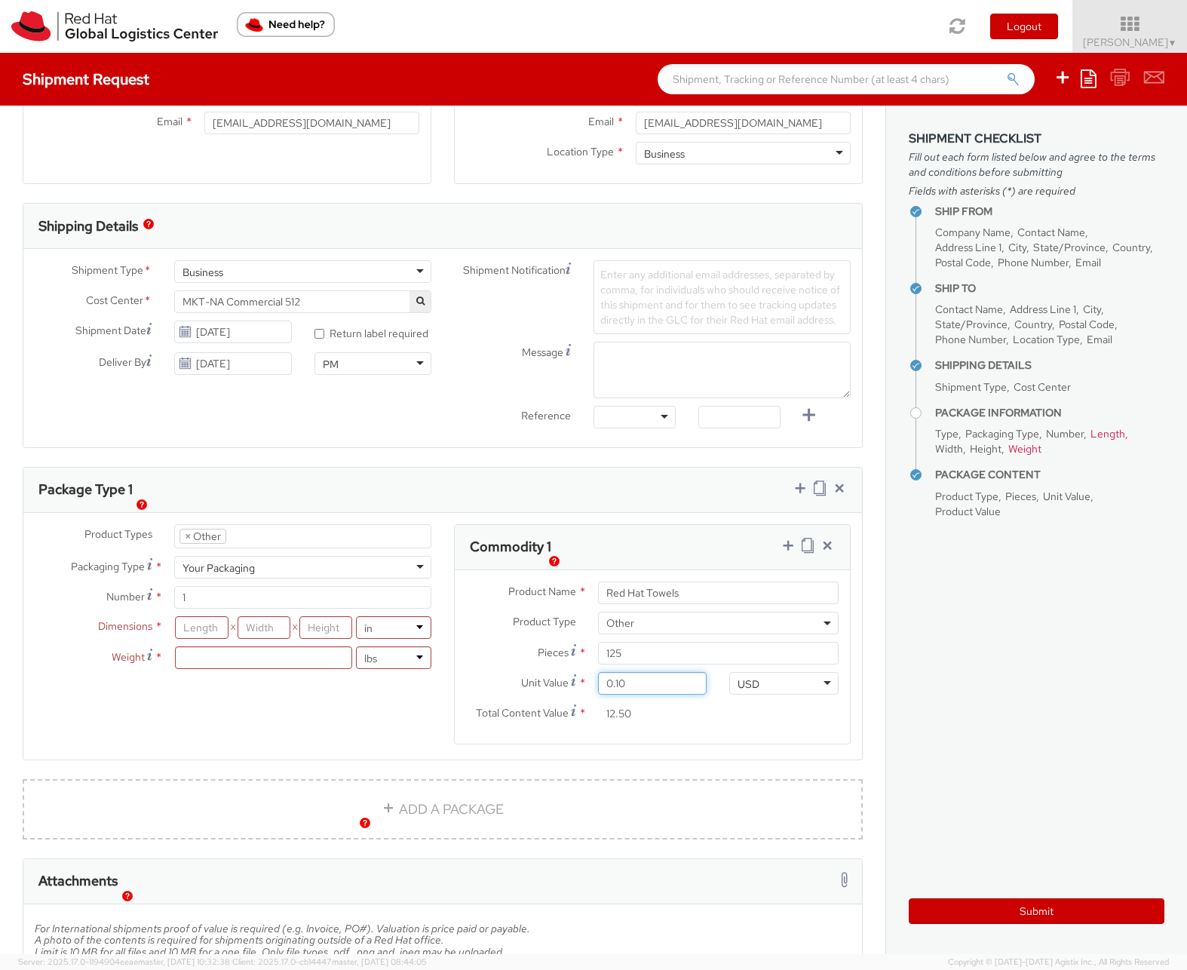
click at [667, 694] on input "0.10" at bounding box center [652, 683] width 109 height 23
type input "1.10"
type input "137.50"
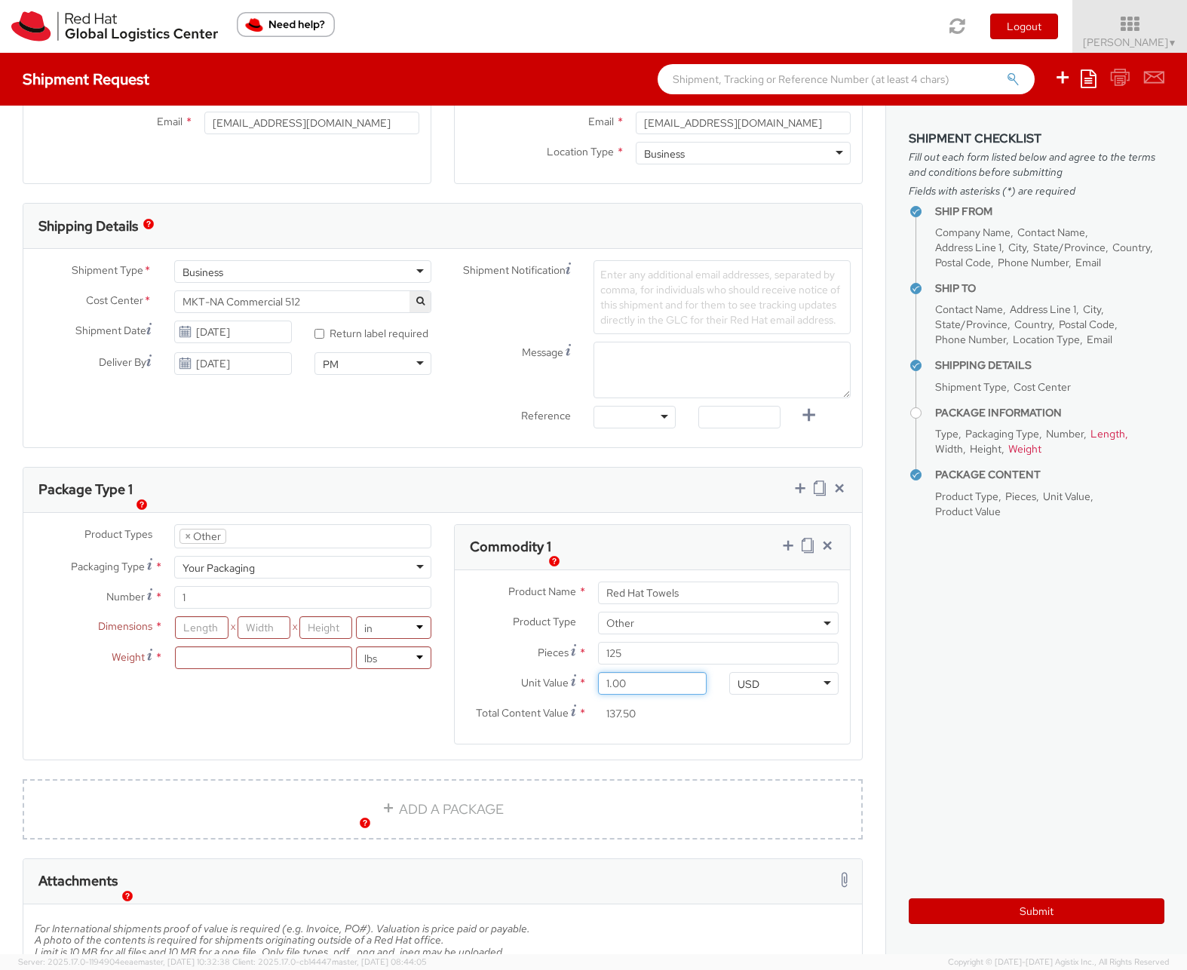
type input "0.00"
type input "1.00"
type input "125.00"
type input "10.00"
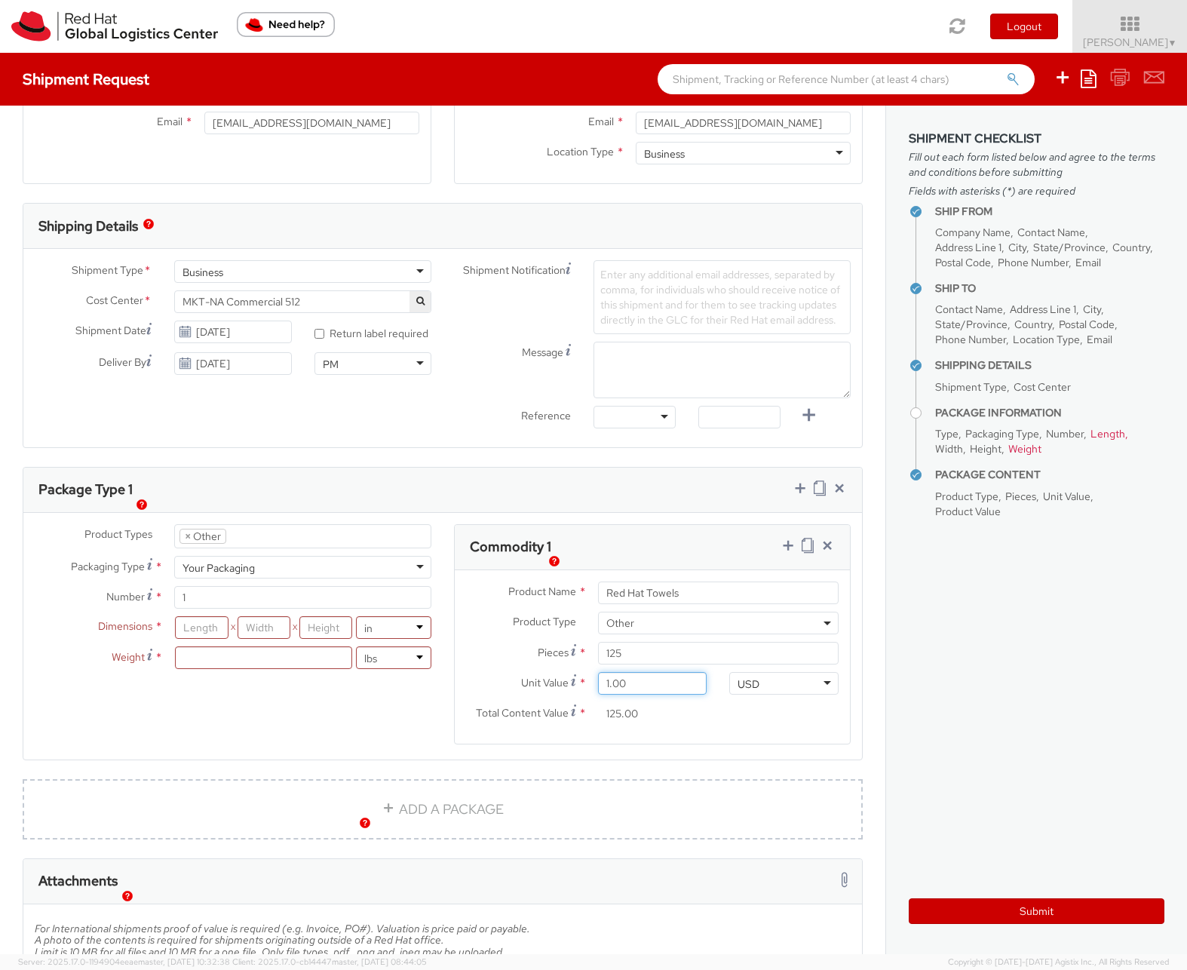
type input "1,250.00"
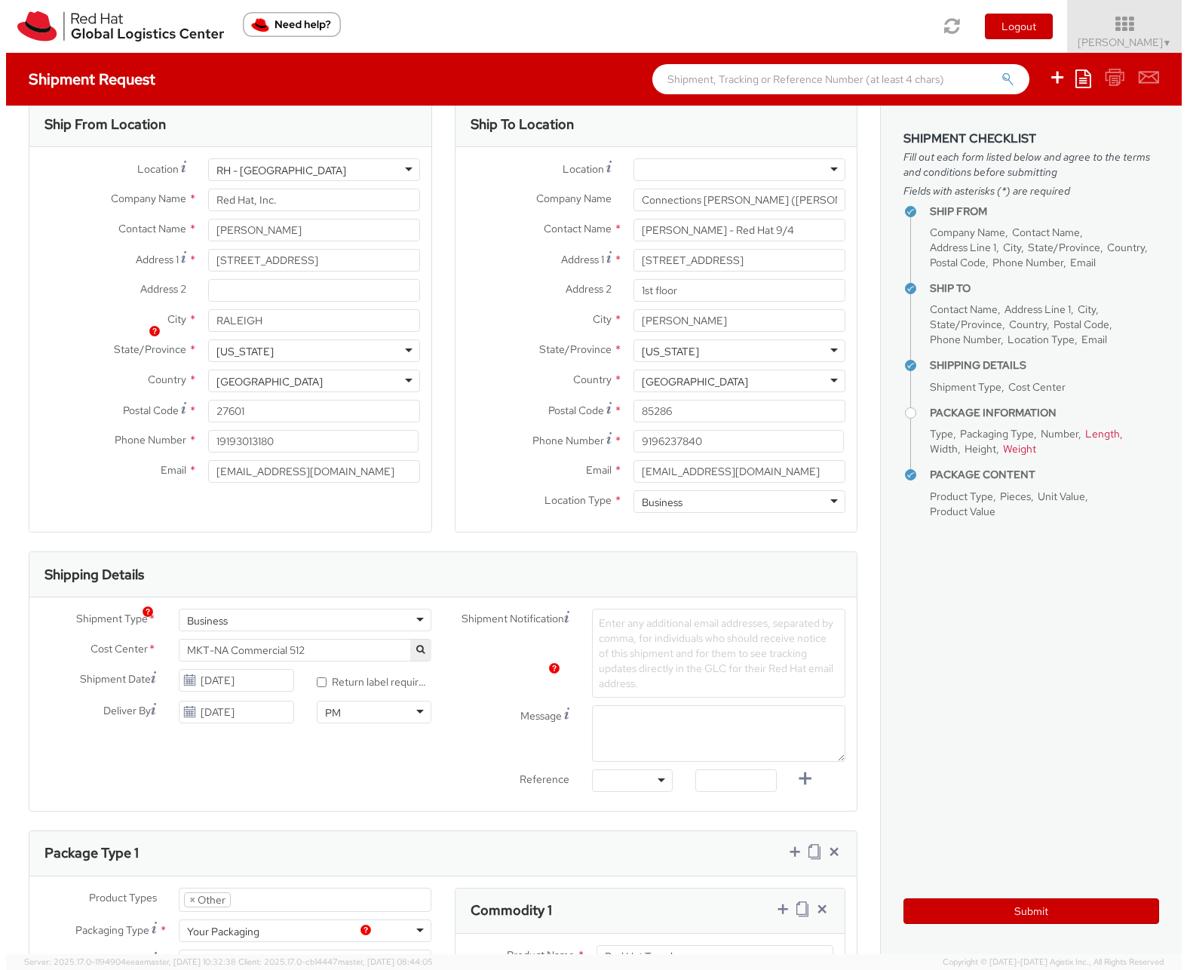
scroll to position [0, 0]
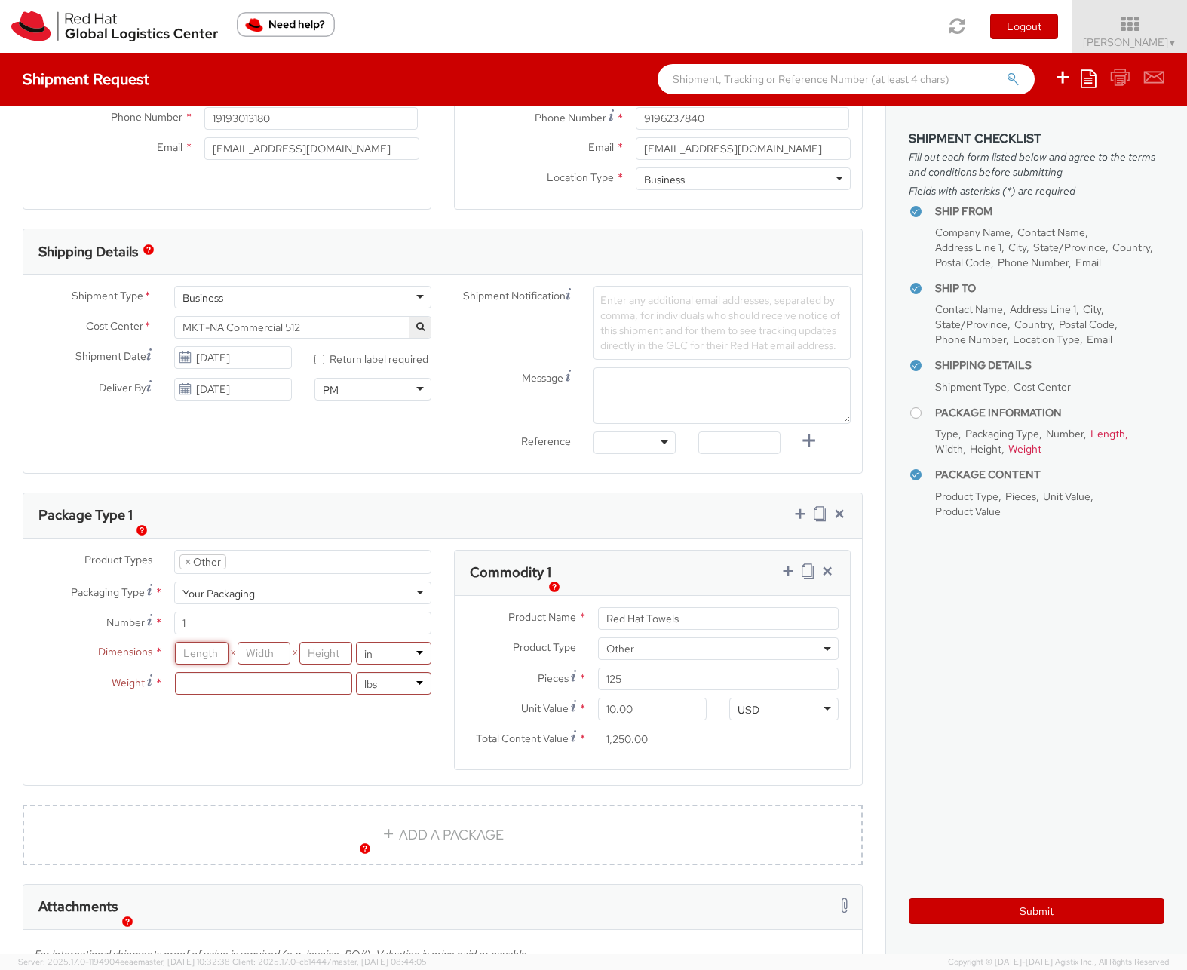
click at [200, 664] on input "number" at bounding box center [202, 653] width 54 height 23
type input "24"
click at [257, 665] on input "number" at bounding box center [265, 653] width 54 height 23
type input "18"
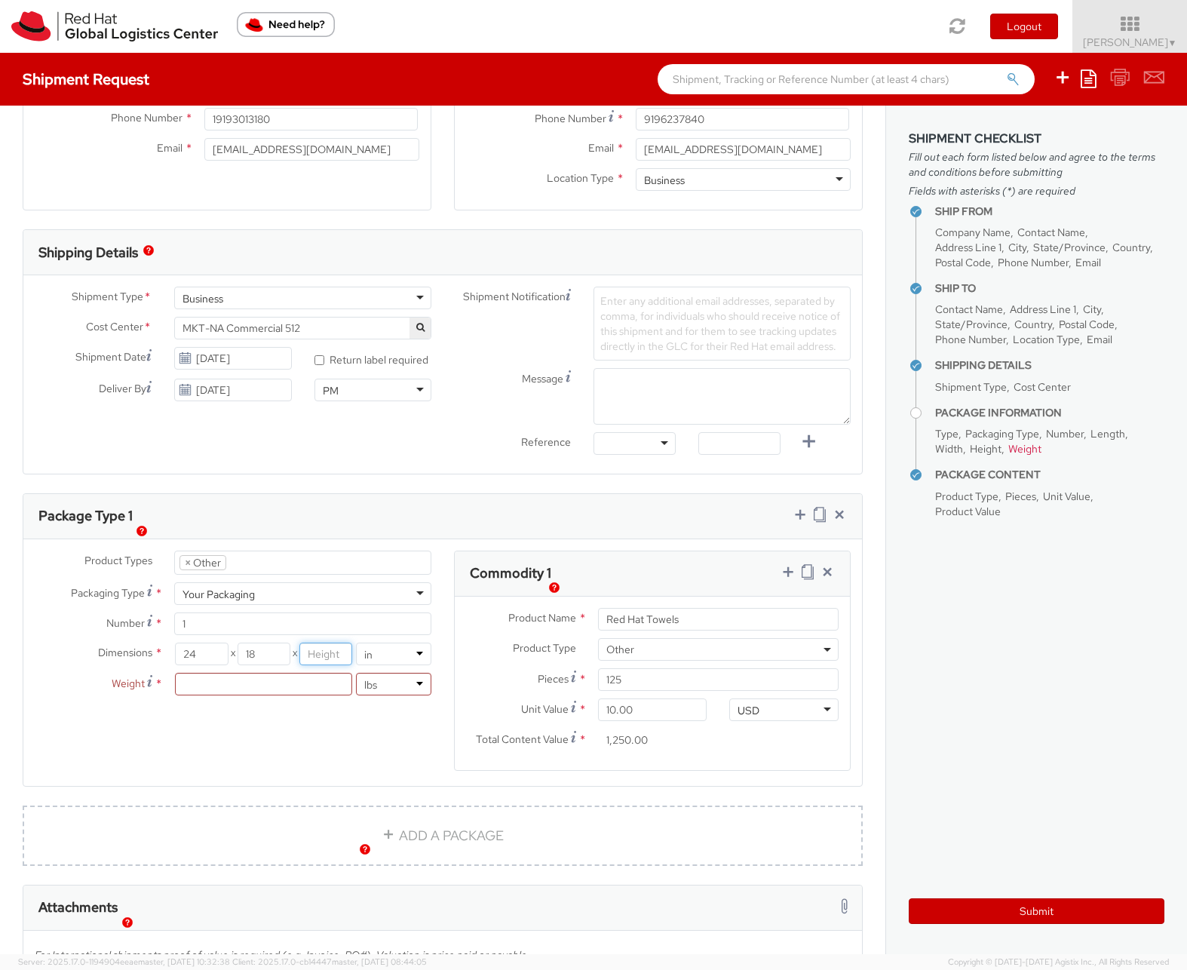
click at [315, 665] on input "number" at bounding box center [326, 653] width 54 height 23
type input "24"
click at [241, 695] on input "number" at bounding box center [263, 684] width 176 height 23
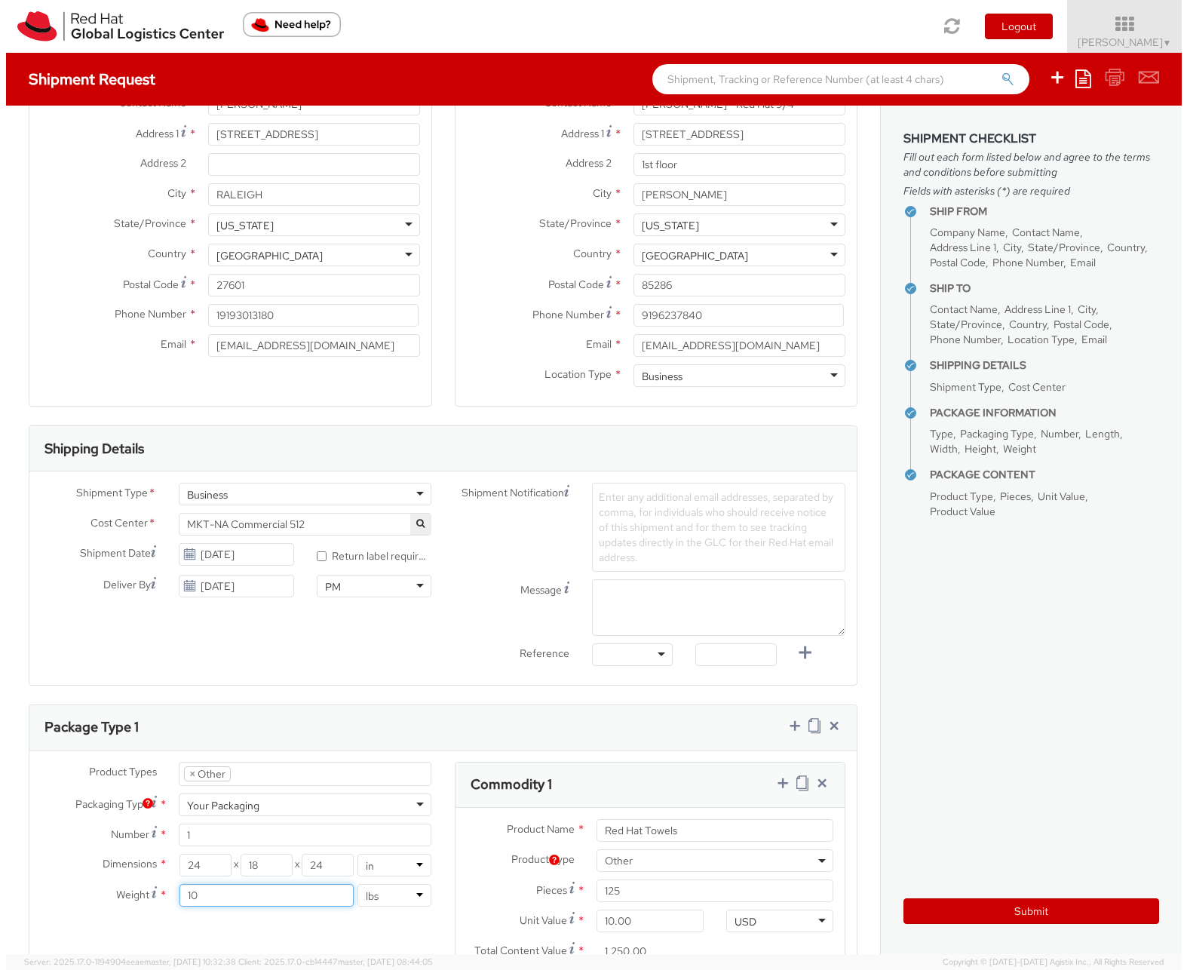
scroll to position [77, 0]
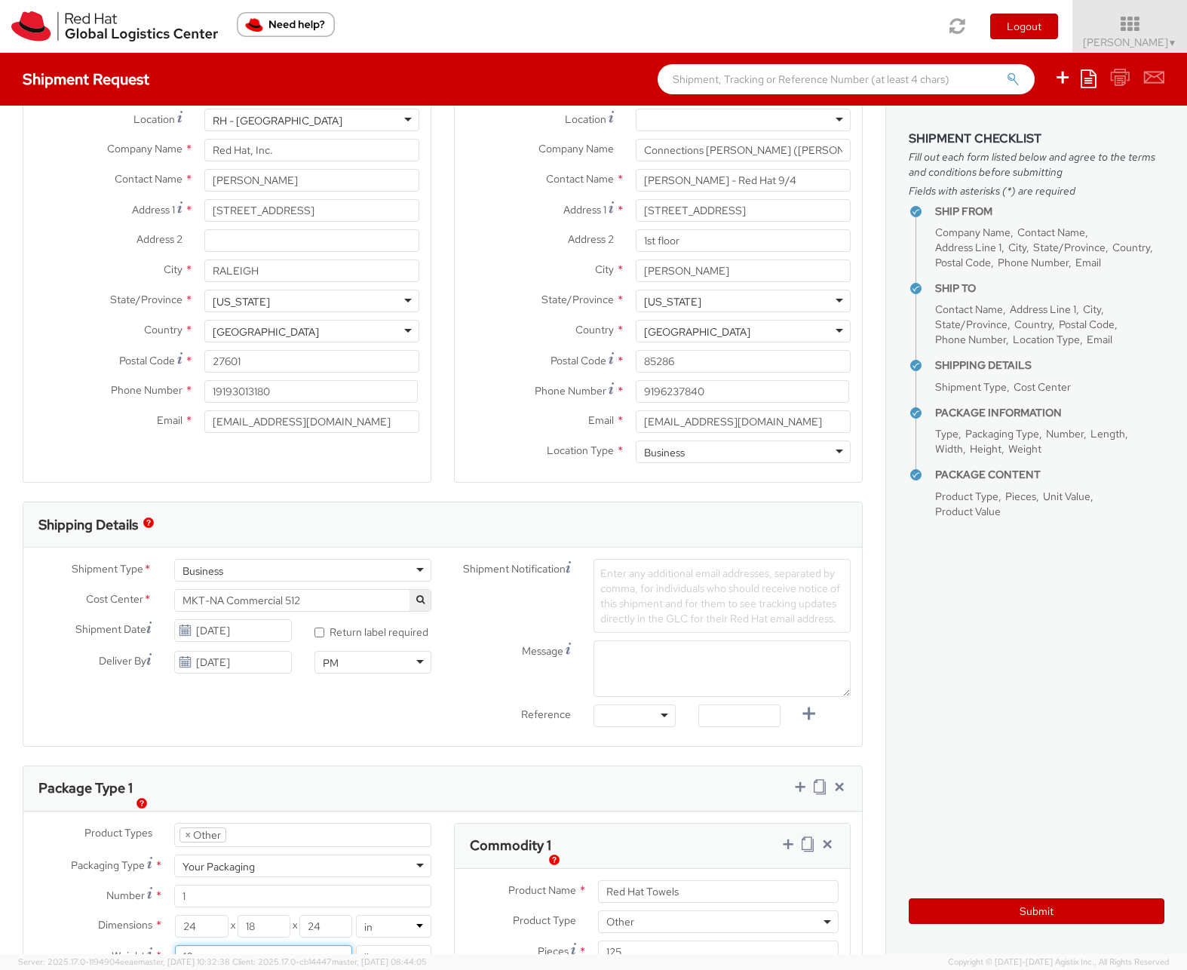
type input "10"
click at [663, 676] on textarea "Message" at bounding box center [721, 668] width 257 height 57
type textarea "p"
type textarea "P"
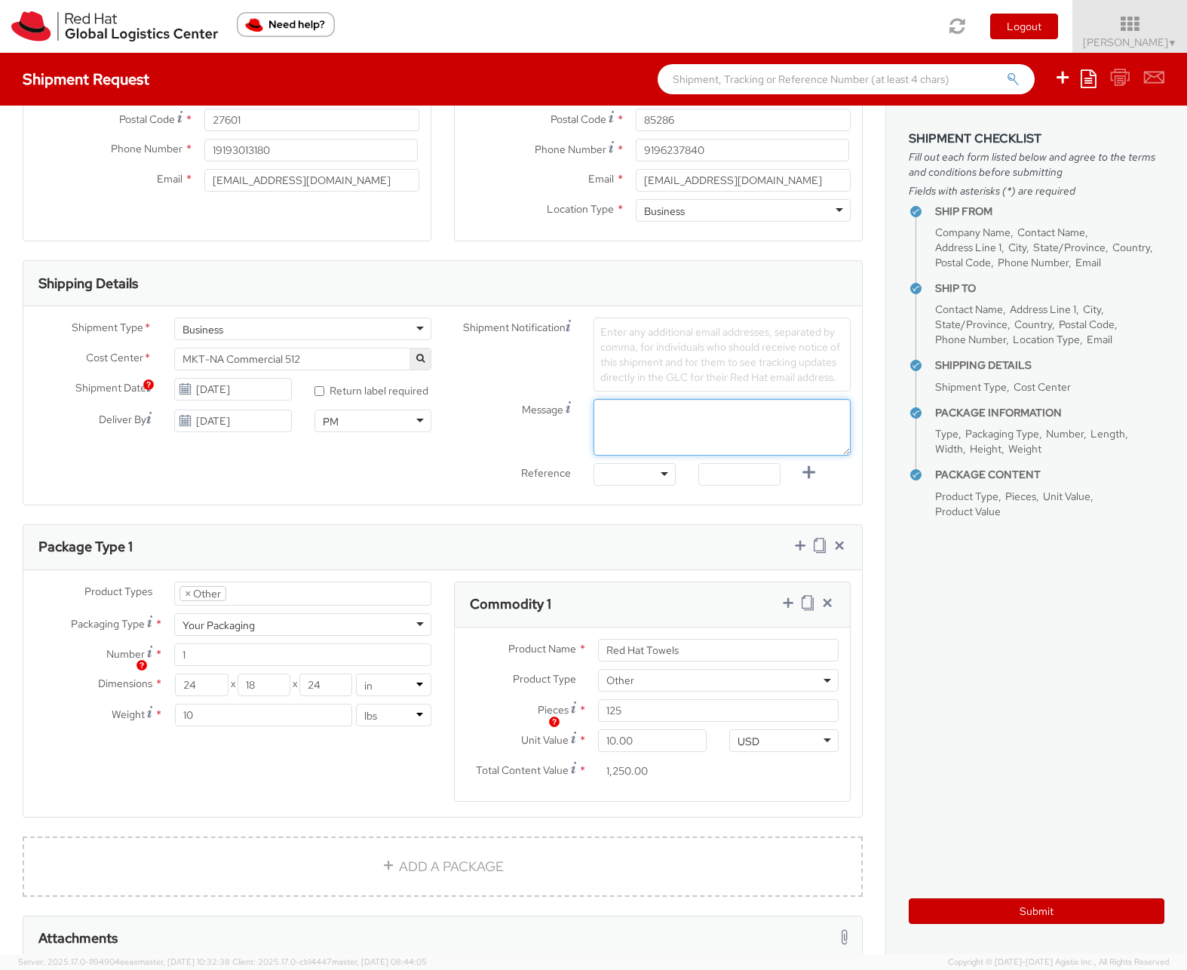
scroll to position [565, 0]
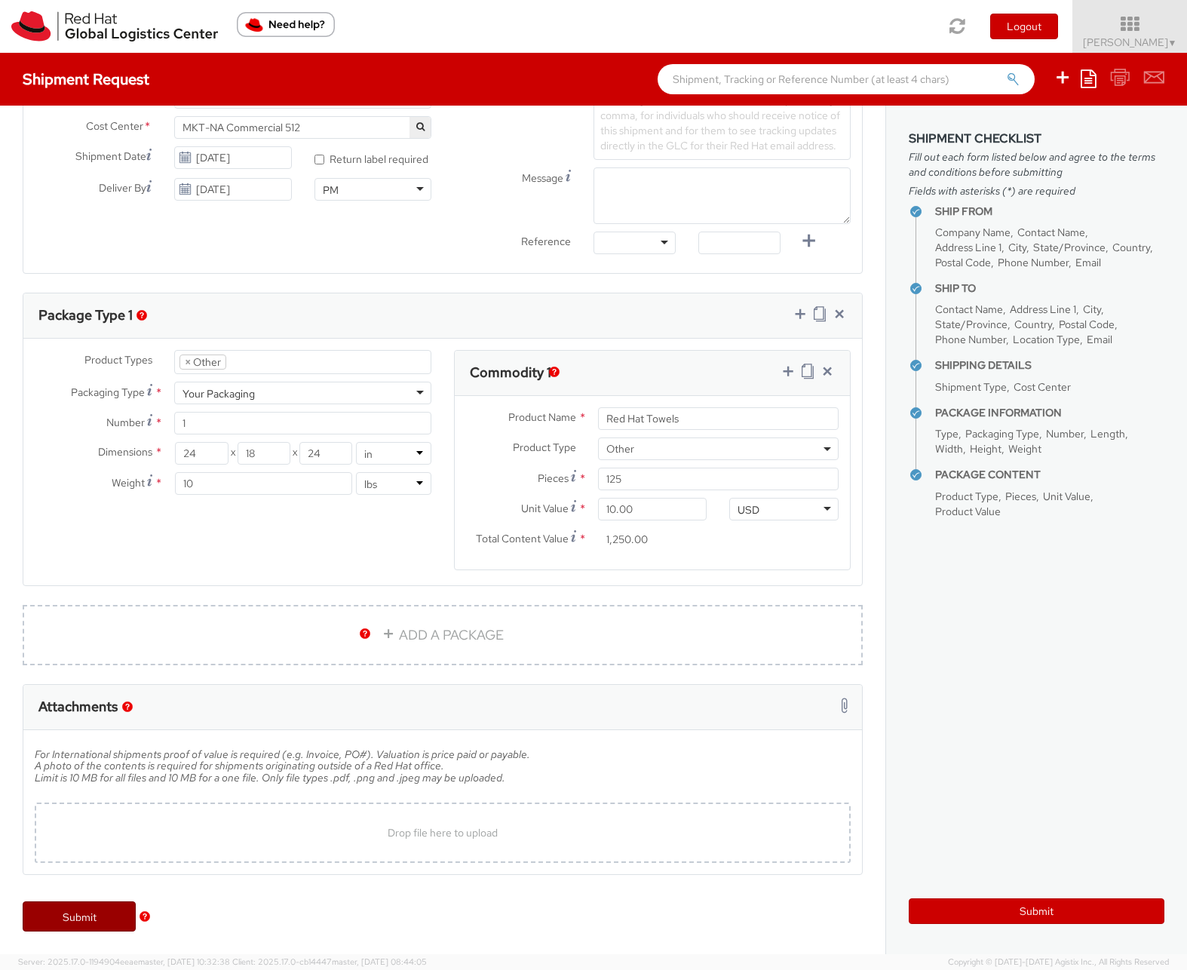
click at [93, 916] on link "Submit" at bounding box center [79, 916] width 113 height 30
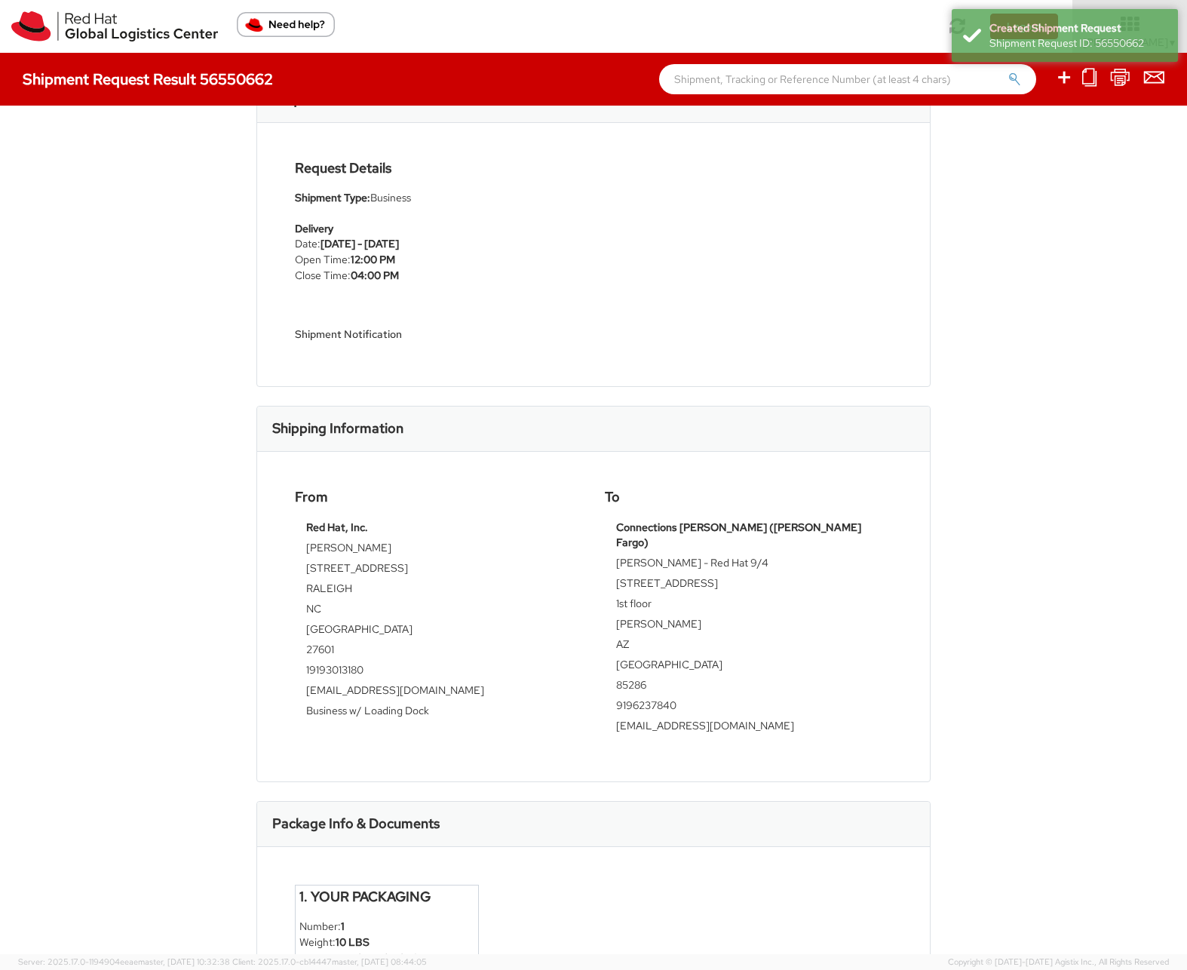
scroll to position [103, 0]
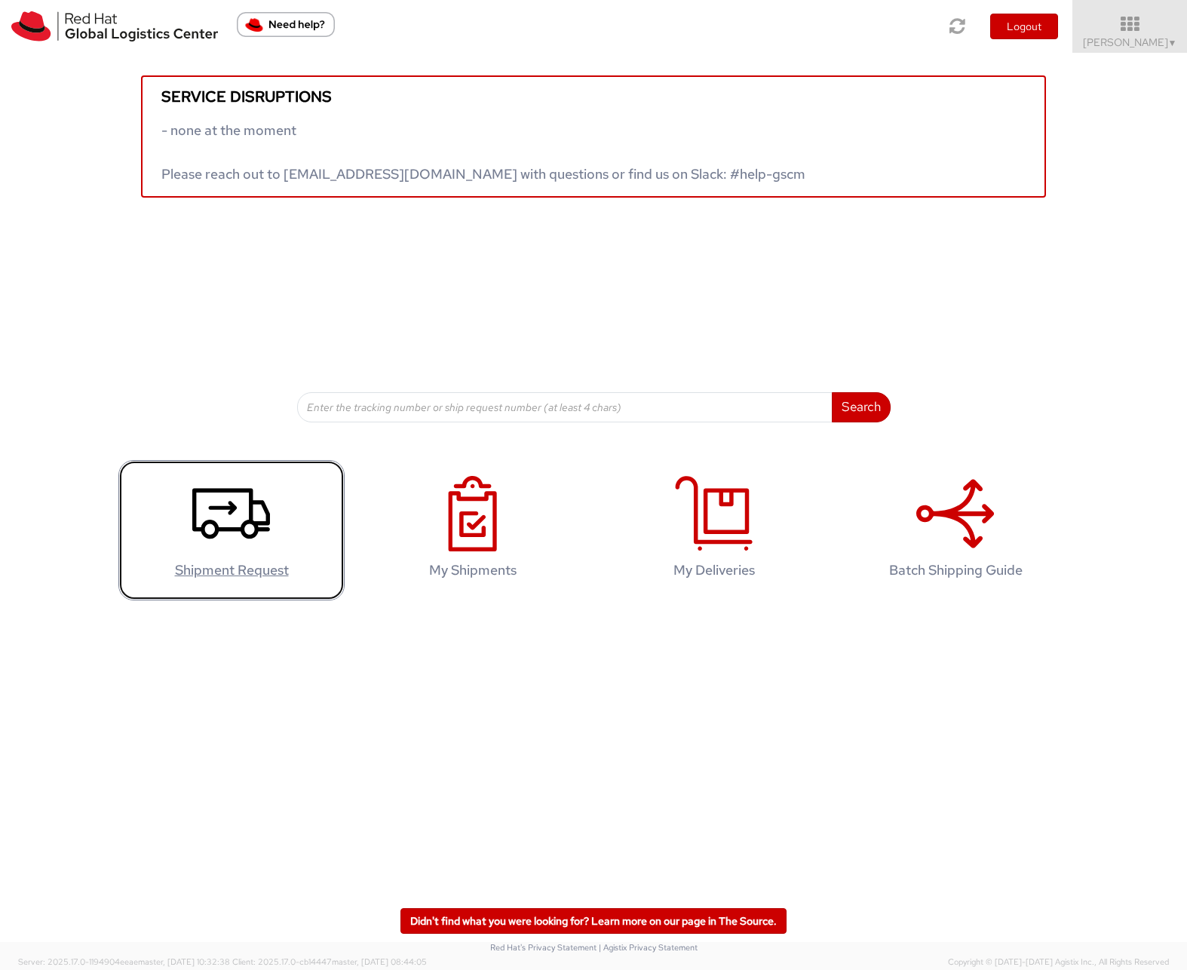
click at [279, 520] on link "Shipment Request" at bounding box center [231, 530] width 226 height 141
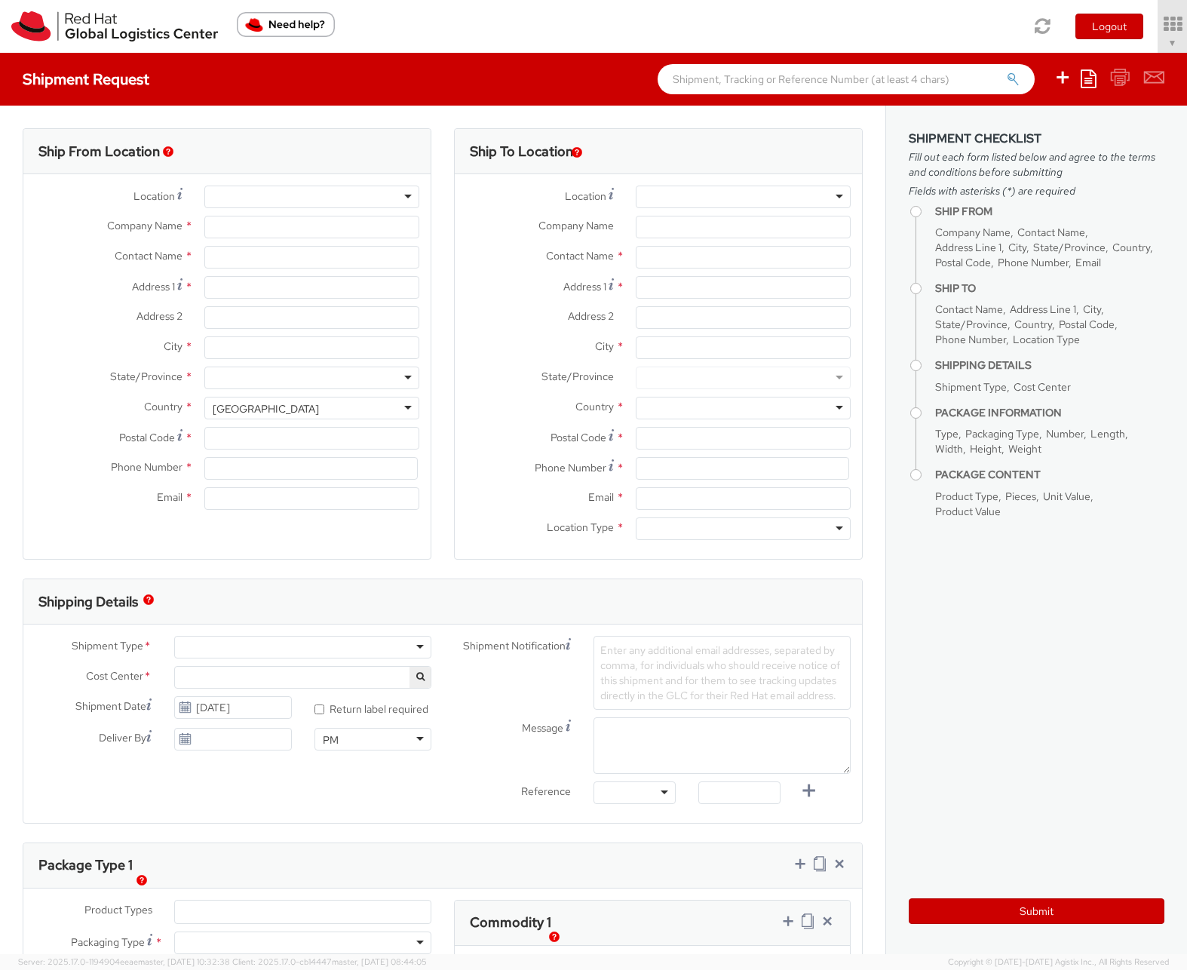
type input "Red Hat, Inc."
type input "Kasey Janes"
type input "100 East Davie Street"
type input "RALEIGH"
type input "27601"
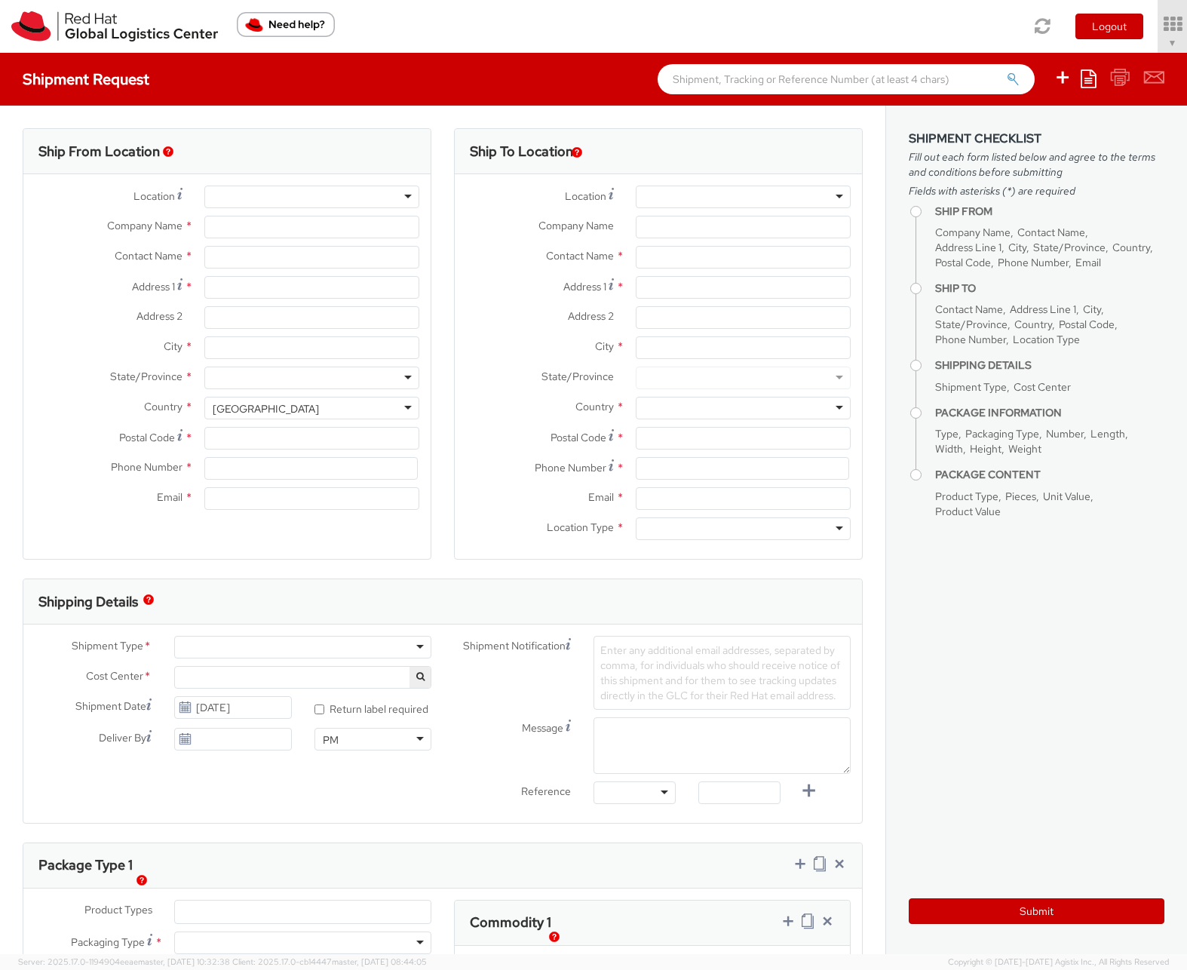
type input "19193013180"
type input "kjanes@redhat.com"
select select "512"
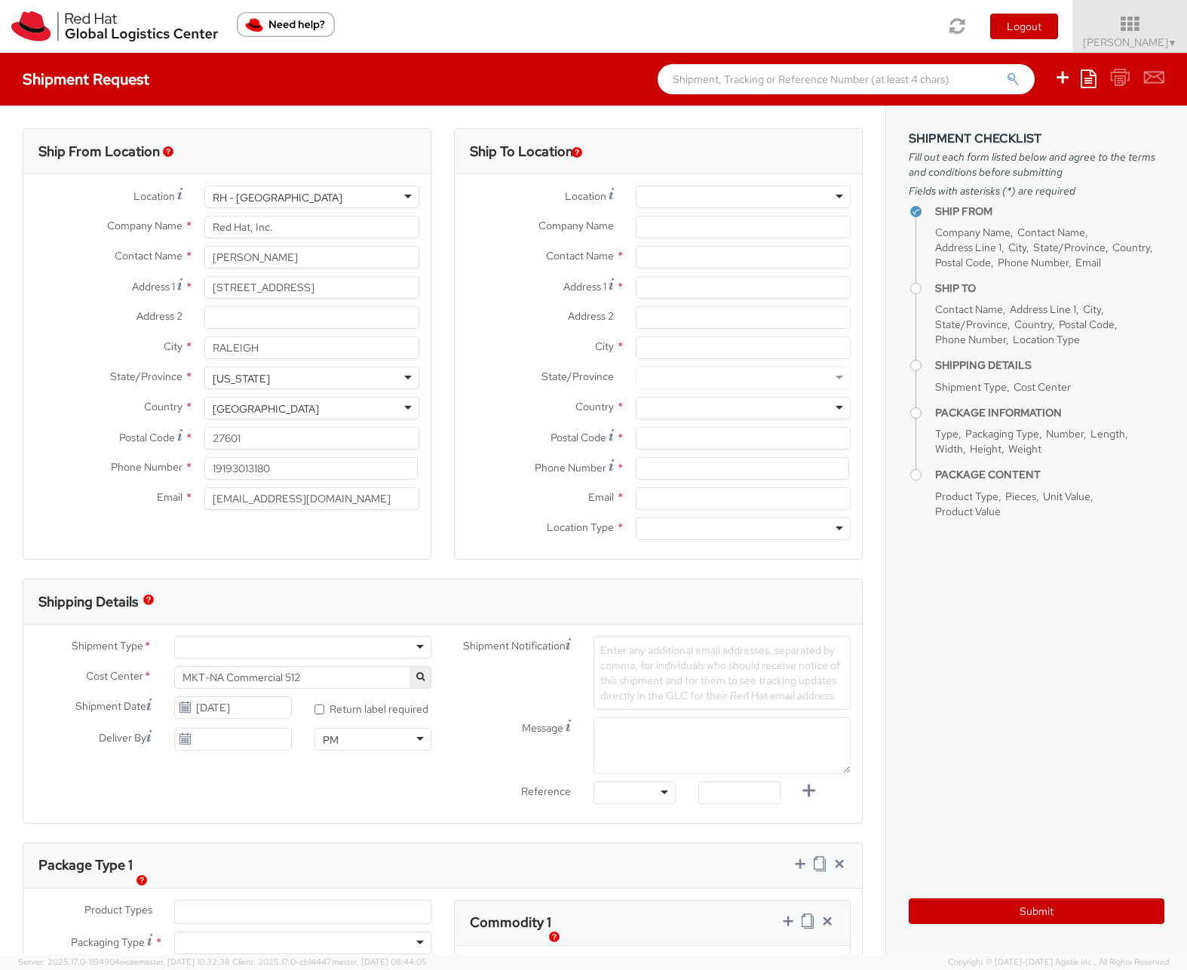
select select
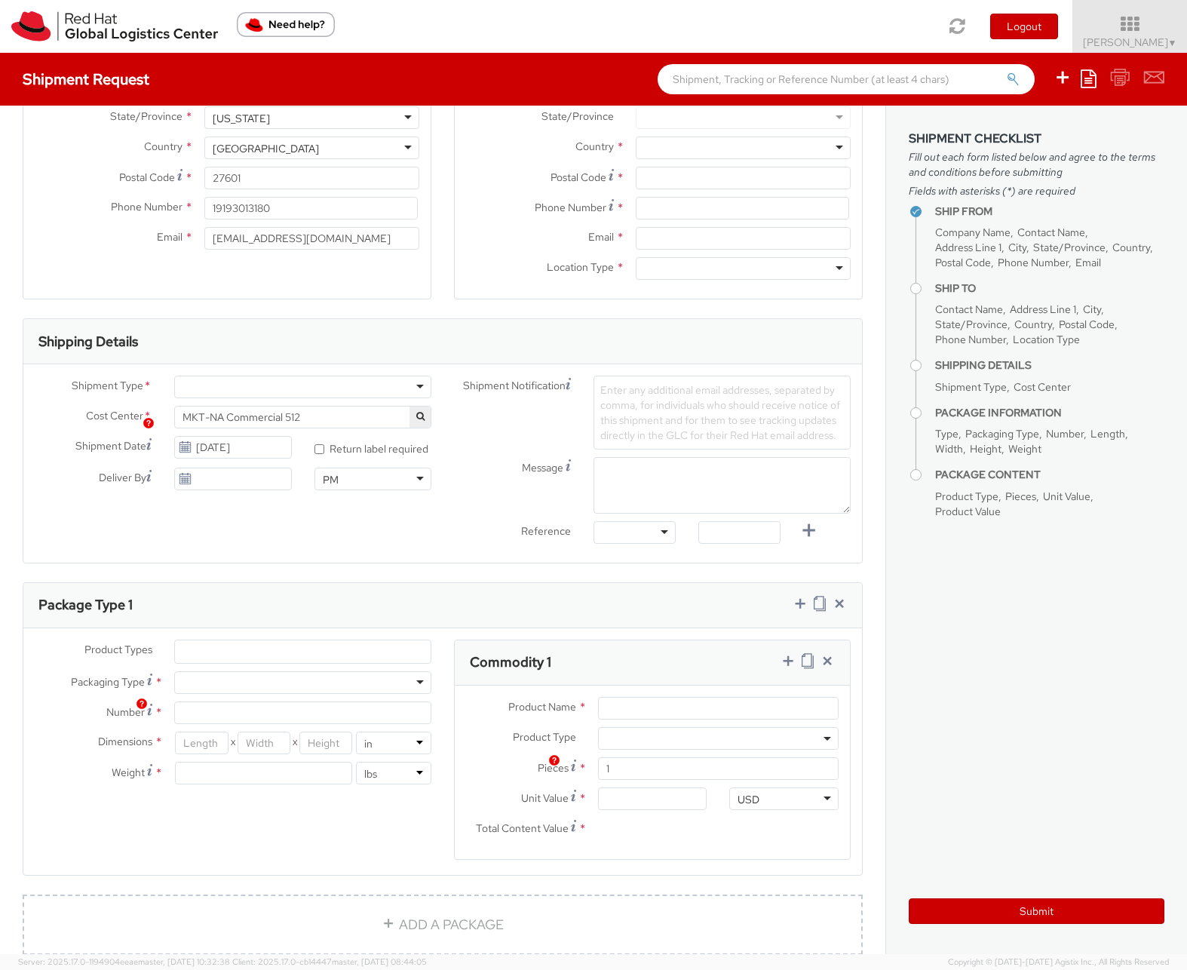
scroll to position [407, 0]
